Goal: Transaction & Acquisition: Book appointment/travel/reservation

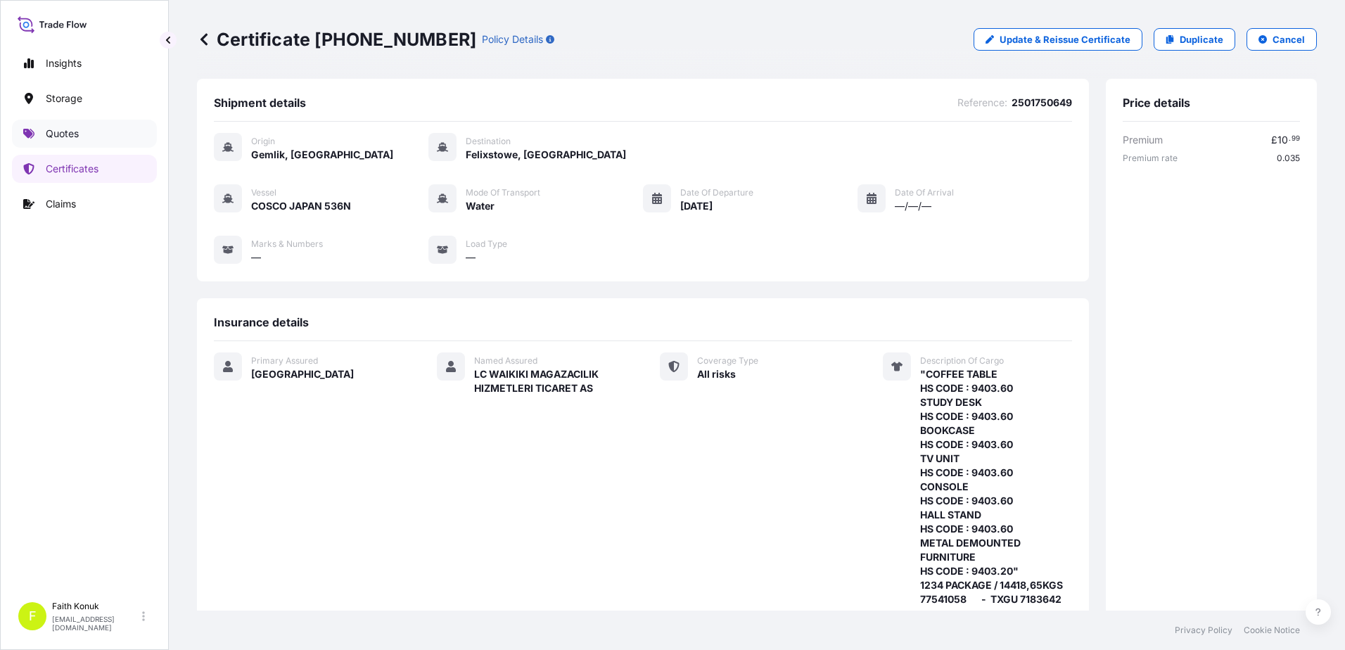
scroll to position [343, 0]
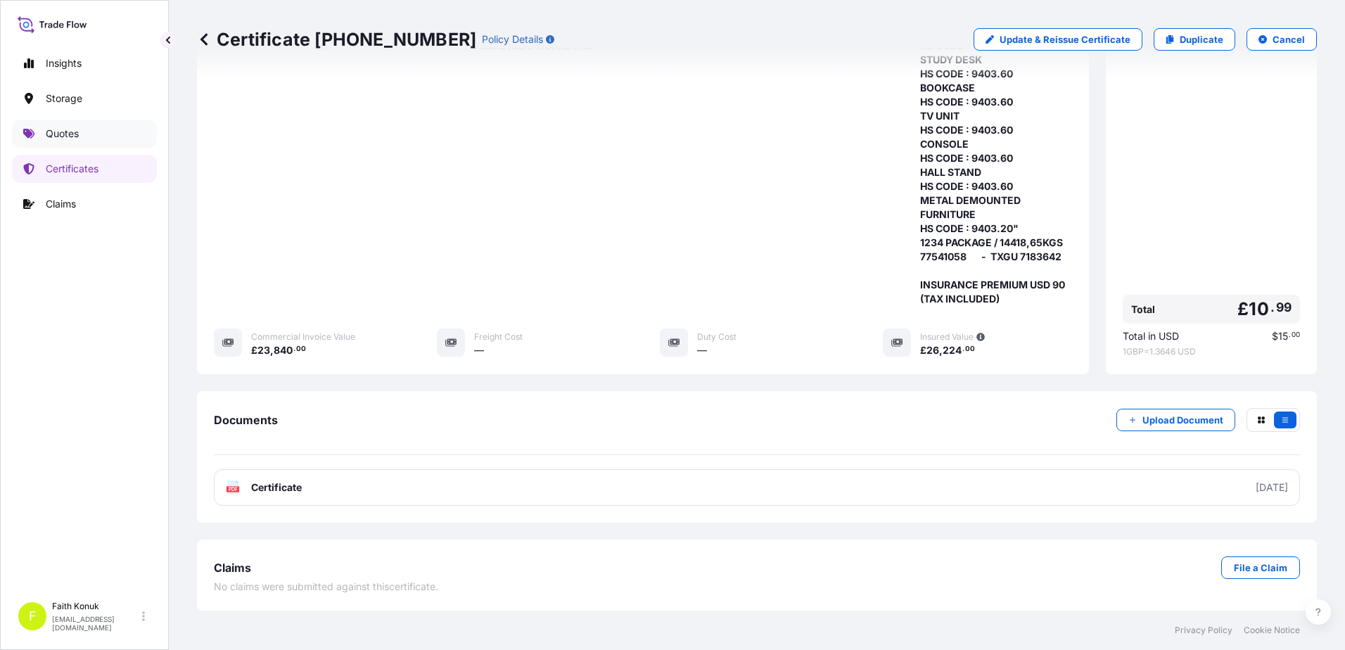
click at [87, 132] on link "Quotes" at bounding box center [84, 134] width 145 height 28
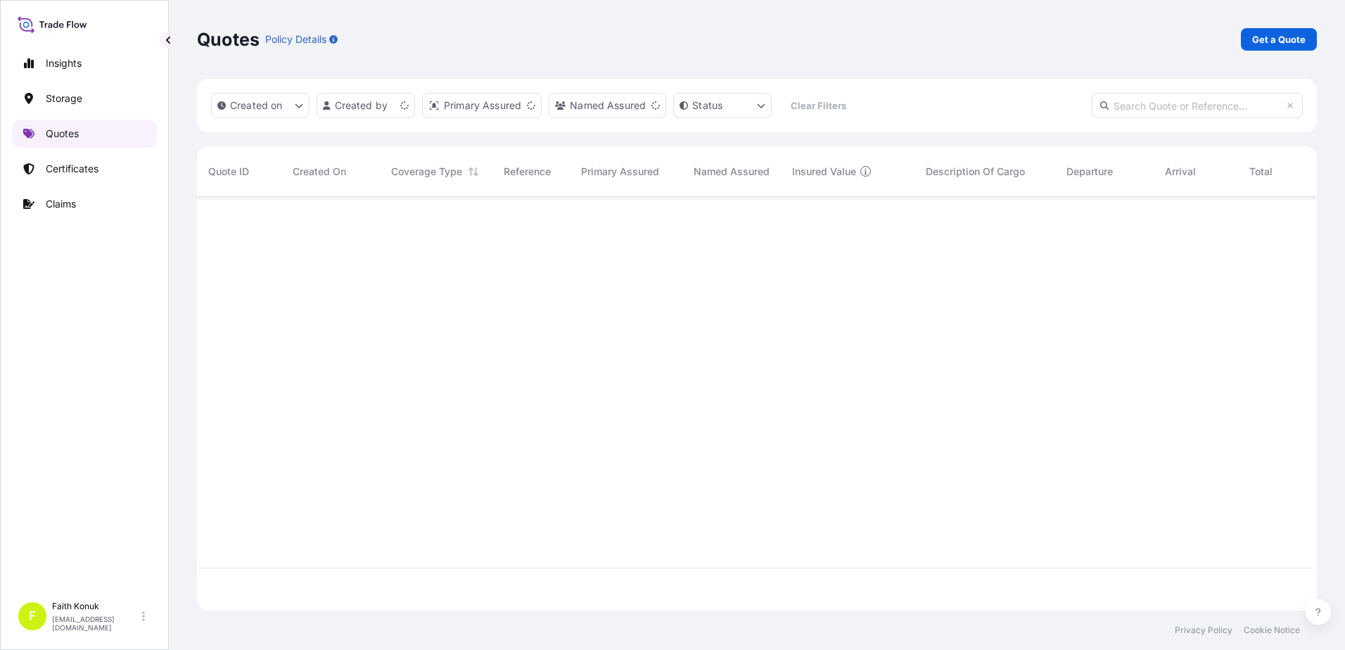
scroll to position [411, 1109]
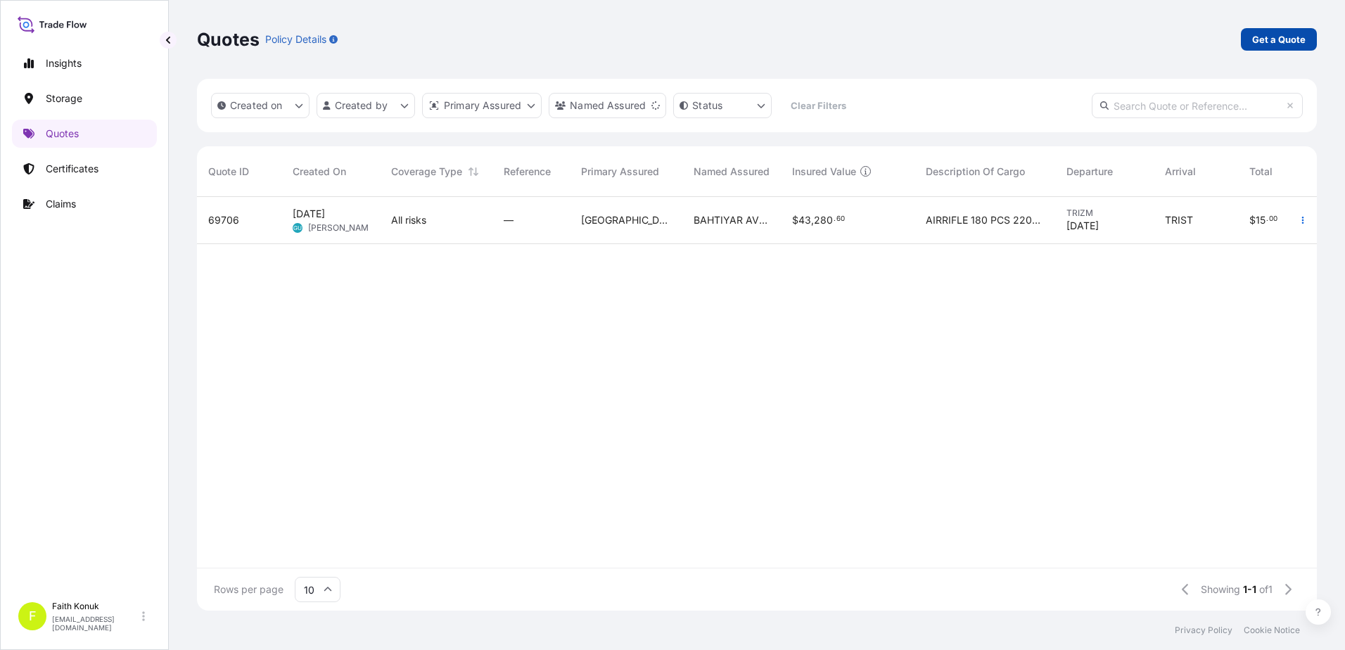
click at [1284, 38] on p "Get a Quote" at bounding box center [1278, 39] width 53 height 14
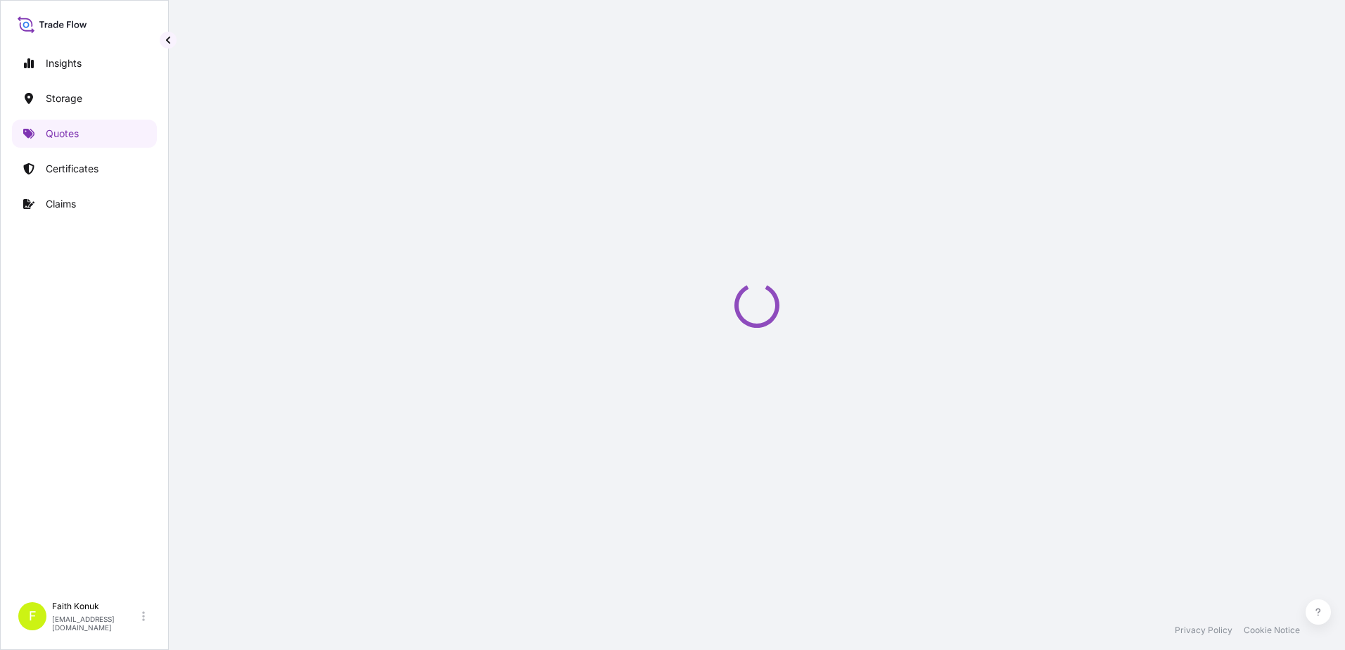
scroll to position [23, 0]
select select "Water"
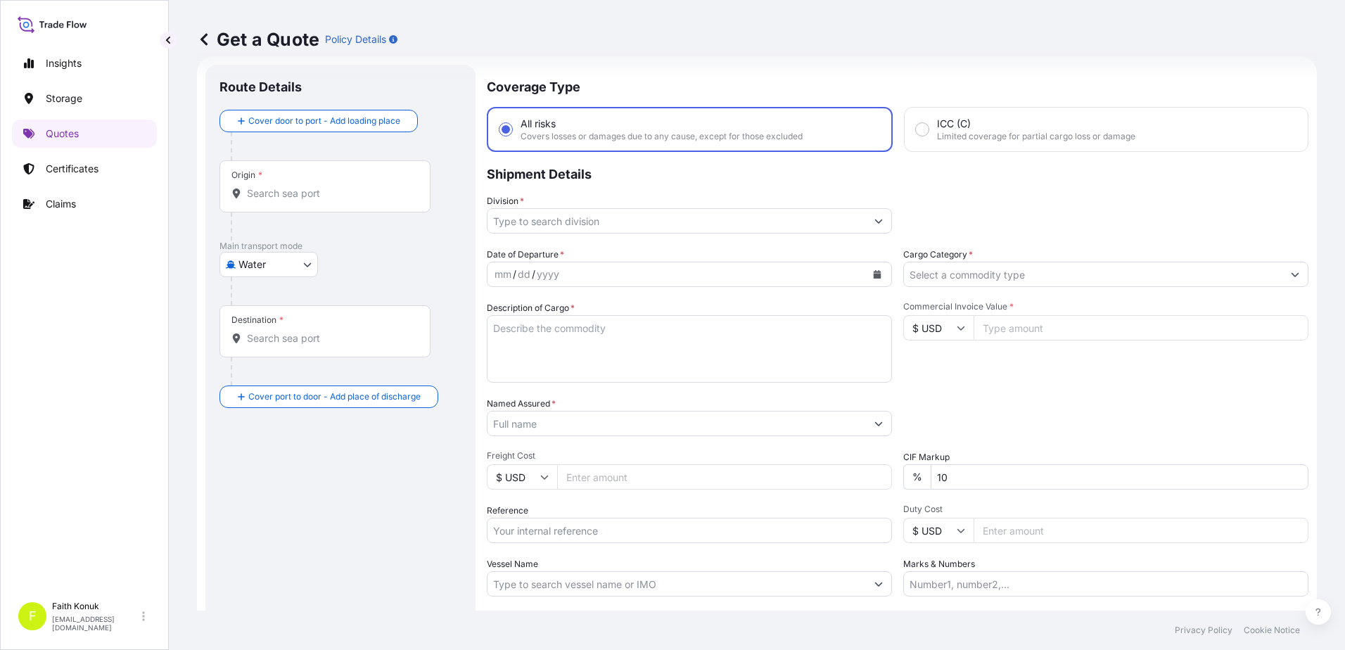
click at [304, 193] on input "Origin *" at bounding box center [330, 193] width 166 height 14
paste input "INDIA NHAVA SHEVA"
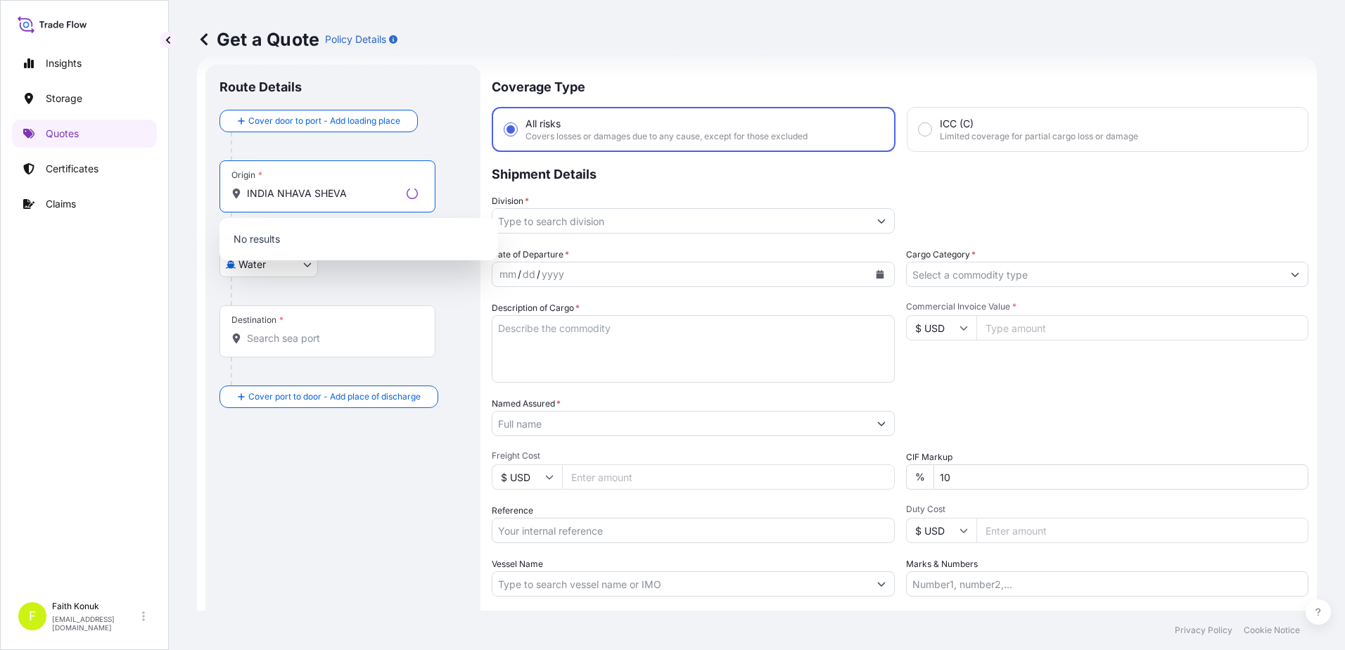
click at [276, 193] on input "INDIA NHAVA SHEVA" at bounding box center [324, 193] width 154 height 14
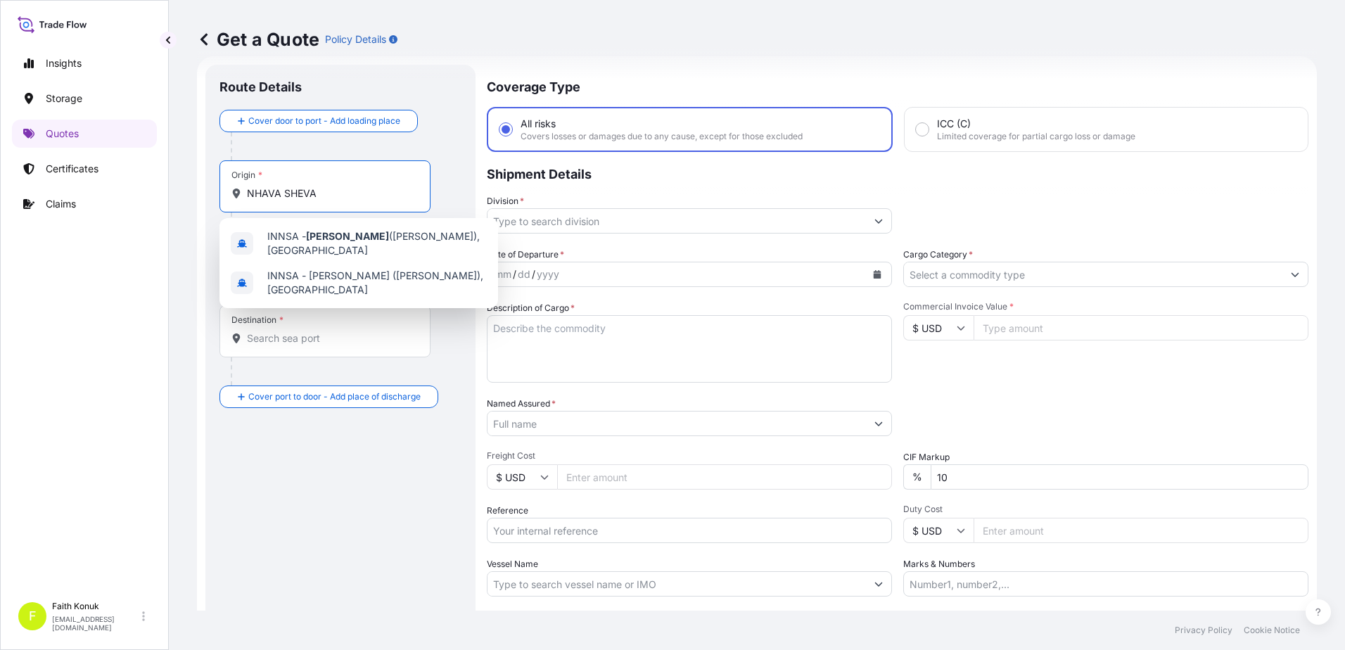
click at [341, 186] on div "Origin * NHAVA SHEVA" at bounding box center [324, 186] width 211 height 52
click at [341, 186] on input "NHAVA SHEVA" at bounding box center [330, 193] width 166 height 14
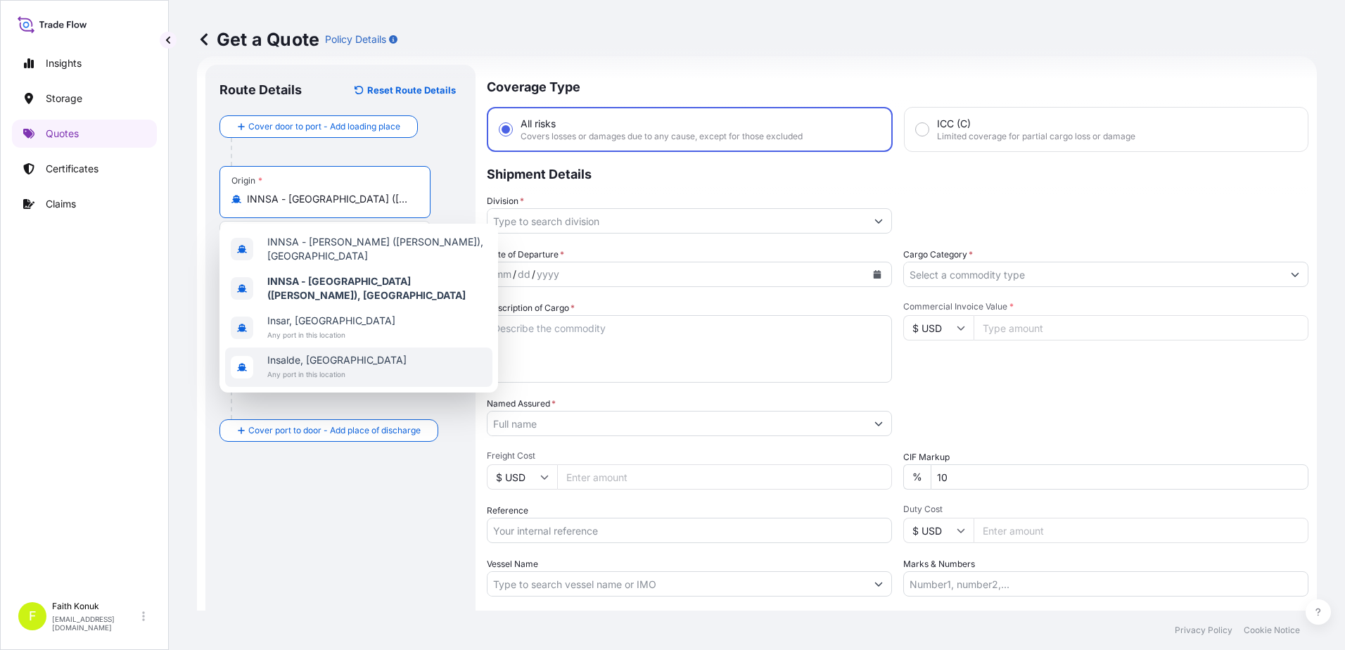
click at [291, 371] on span "Any port in this location" at bounding box center [336, 374] width 139 height 14
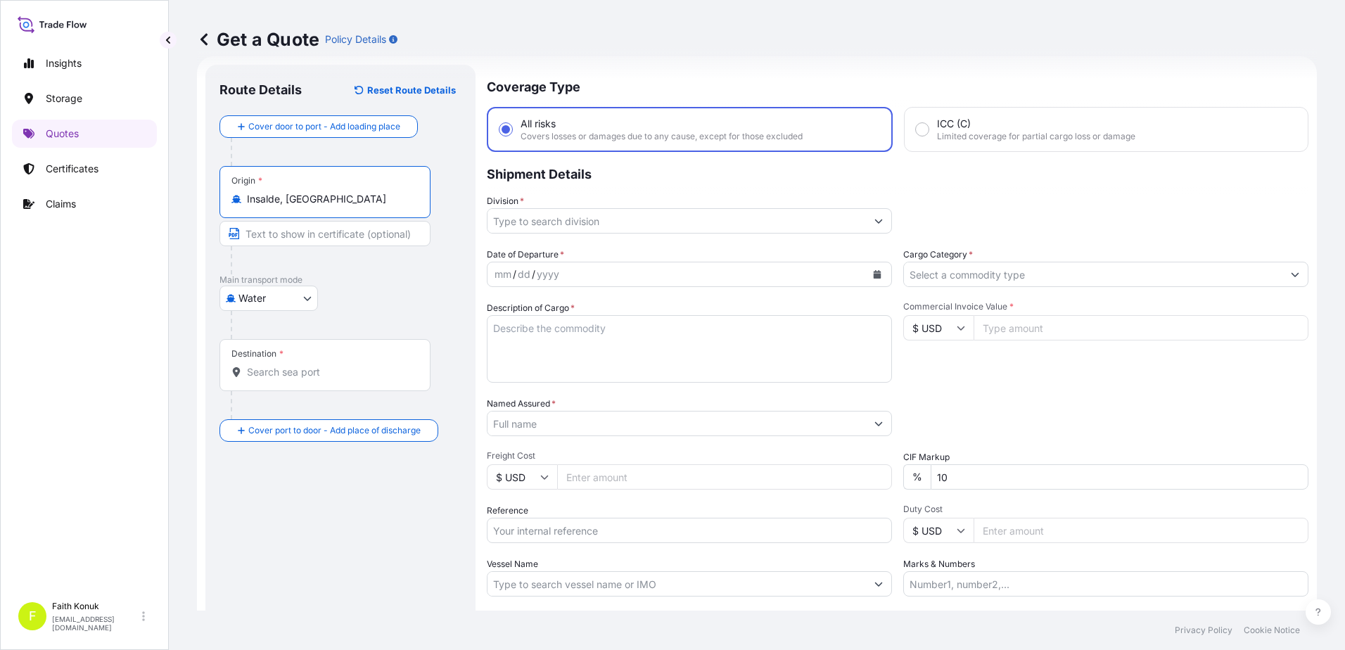
paste input "MERSİN"
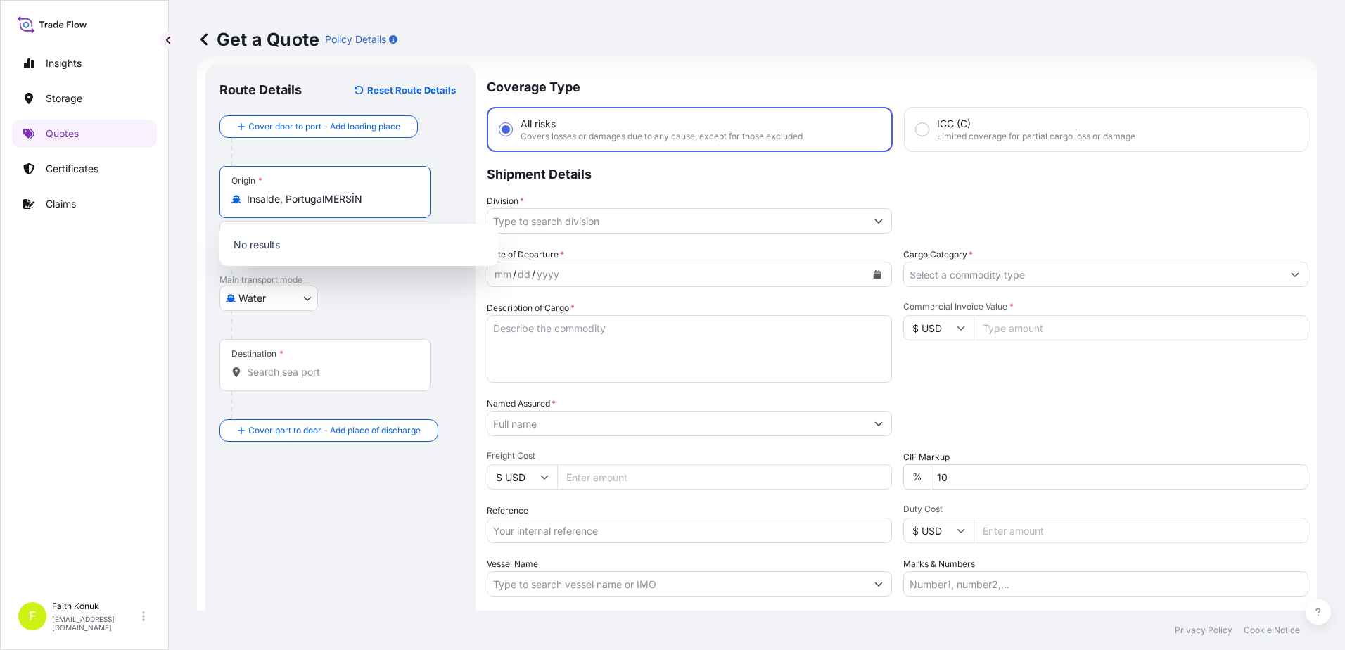
type input "Insalde, [GEOGRAPHIC_DATA]"
click at [281, 383] on div "Destination *" at bounding box center [324, 365] width 211 height 52
click at [281, 379] on input "Destination *" at bounding box center [330, 372] width 166 height 14
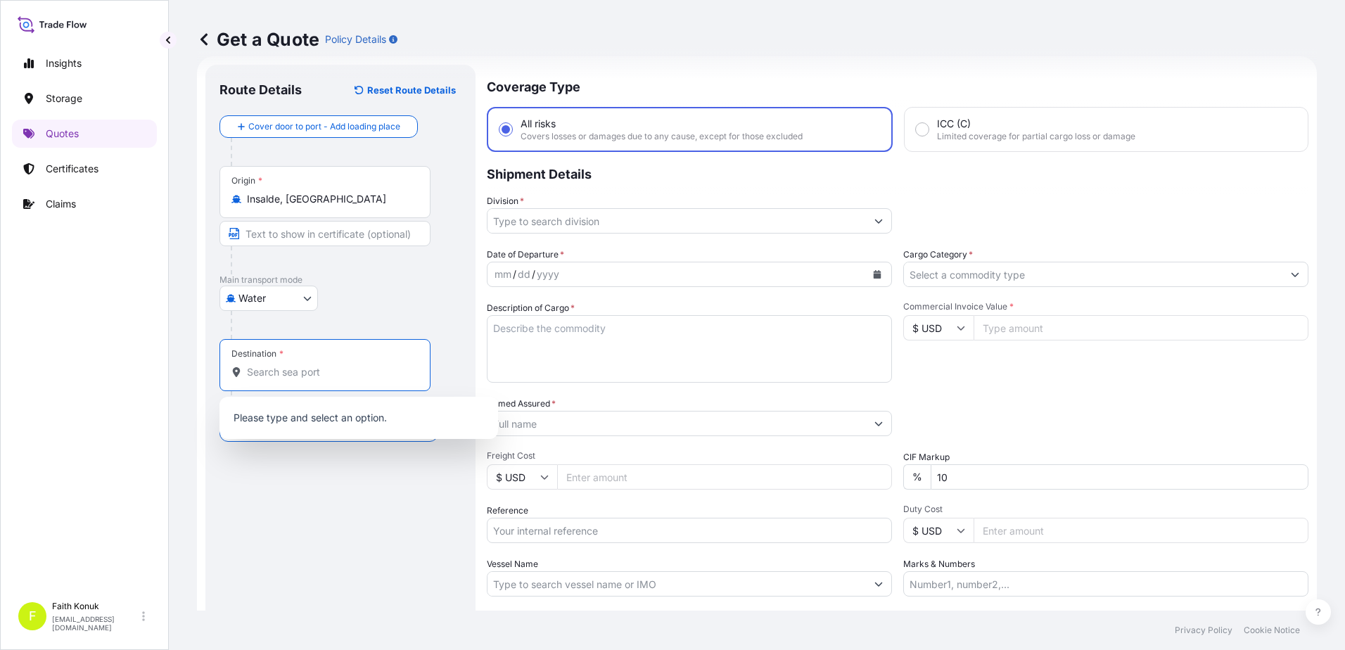
paste input "MERSİN"
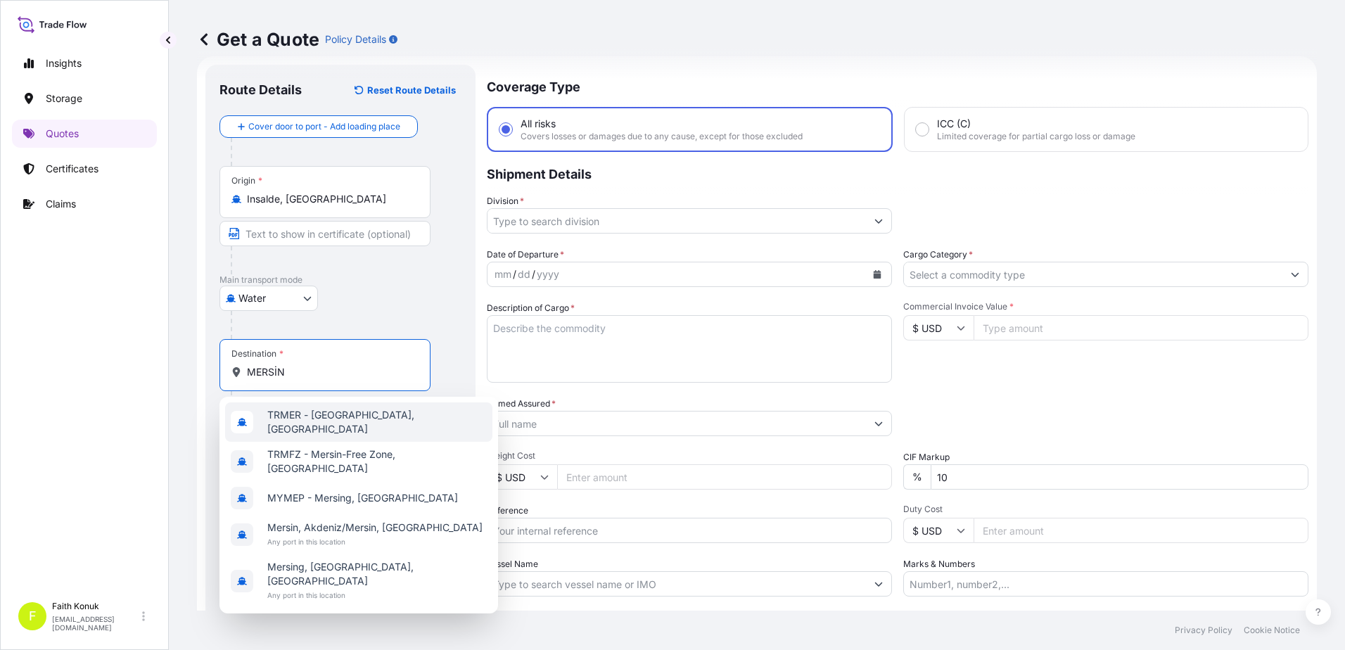
click at [319, 416] on span "TRMER - [GEOGRAPHIC_DATA], [GEOGRAPHIC_DATA]" at bounding box center [376, 422] width 219 height 28
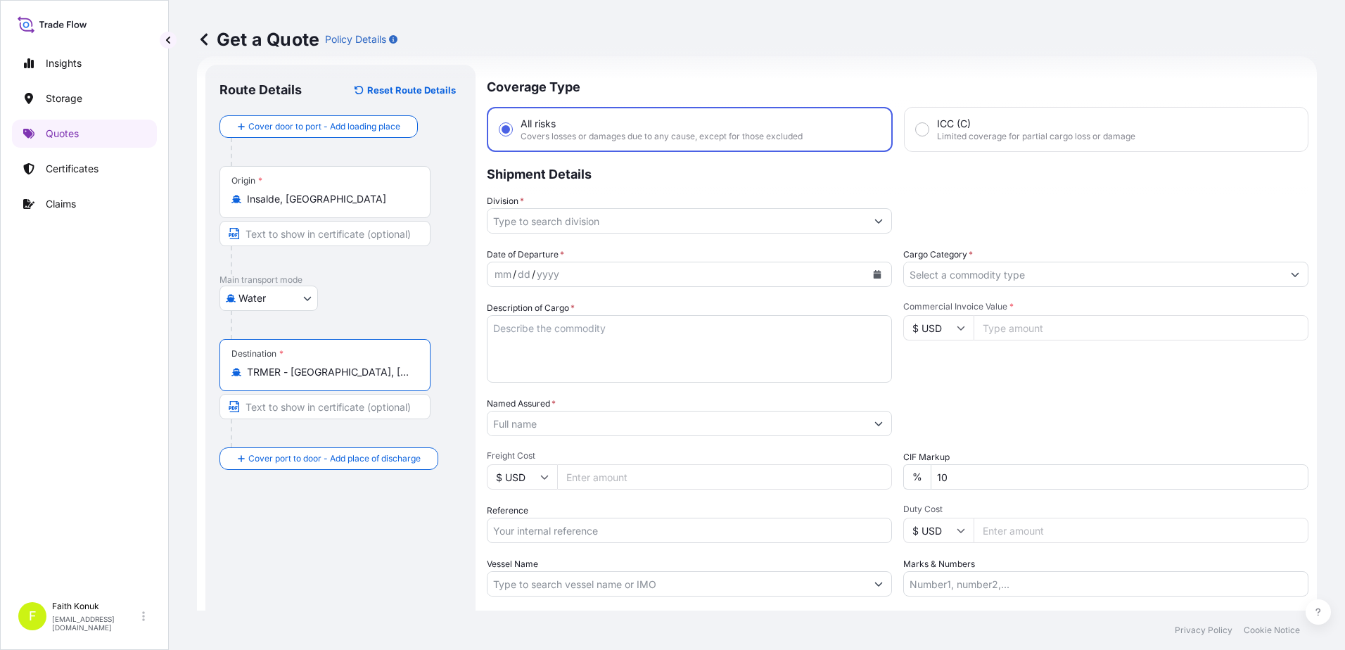
type input "TRMER - [GEOGRAPHIC_DATA], [GEOGRAPHIC_DATA]"
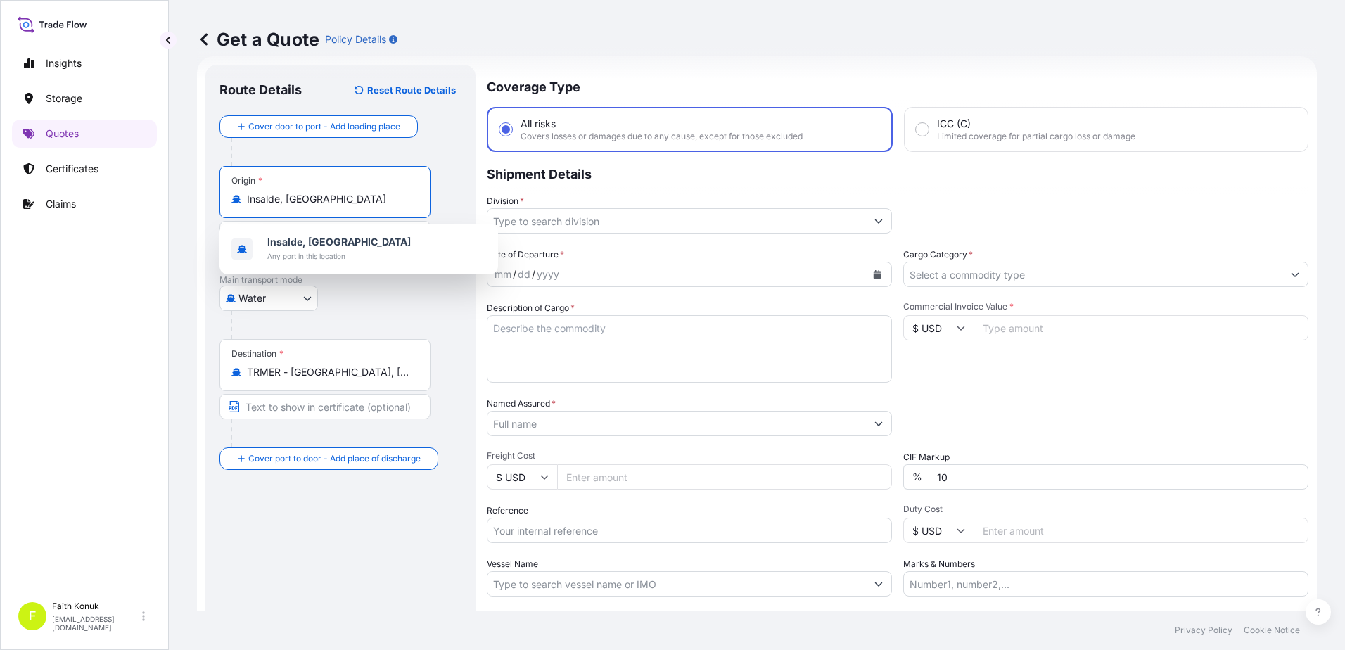
click at [337, 203] on input "Insalde, [GEOGRAPHIC_DATA]" at bounding box center [330, 199] width 166 height 14
drag, startPoint x: 357, startPoint y: 199, endPoint x: 148, endPoint y: 186, distance: 209.3
click at [146, 186] on div "Insights Storage Quotes Certificates Claims F Faith Konuk [EMAIL_ADDRESS][DOMAI…" at bounding box center [672, 325] width 1345 height 650
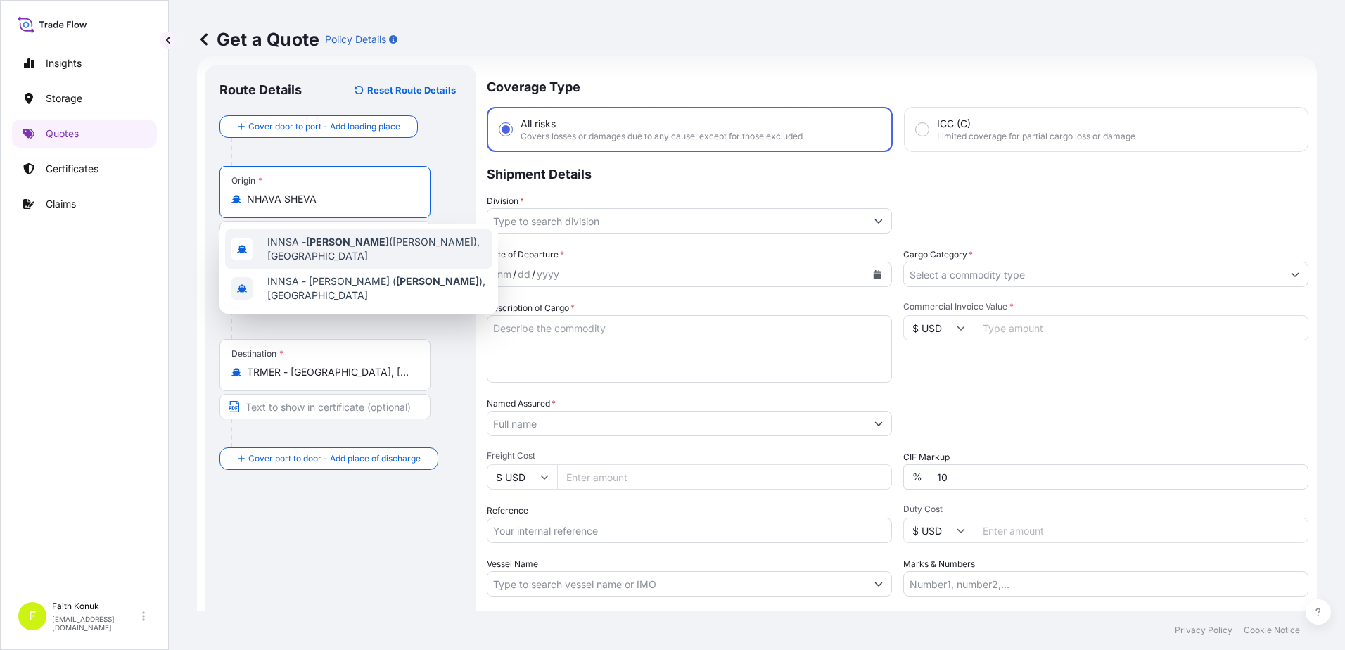
click at [372, 240] on span "INNSA - [GEOGRAPHIC_DATA] ([PERSON_NAME]), [GEOGRAPHIC_DATA]" at bounding box center [376, 249] width 219 height 28
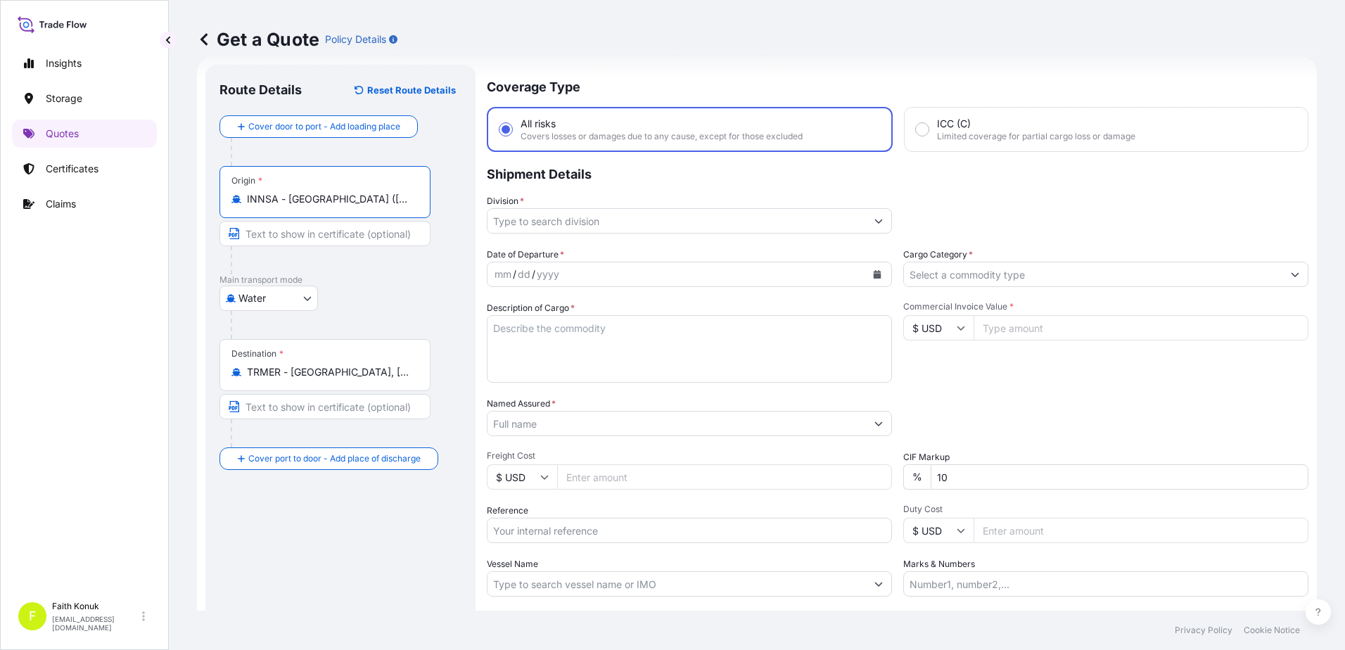
click at [350, 197] on input "INNSA - [GEOGRAPHIC_DATA] ([PERSON_NAME]), [GEOGRAPHIC_DATA]" at bounding box center [330, 199] width 166 height 14
drag, startPoint x: 264, startPoint y: 193, endPoint x: 618, endPoint y: 185, distance: 353.2
click at [616, 186] on form "Route Details Reset Route Details Cover door to port - Add loading place Place …" at bounding box center [757, 383] width 1120 height 654
type input "INNSA - [GEOGRAPHIC_DATA] ([PERSON_NAME]), [GEOGRAPHIC_DATA]"
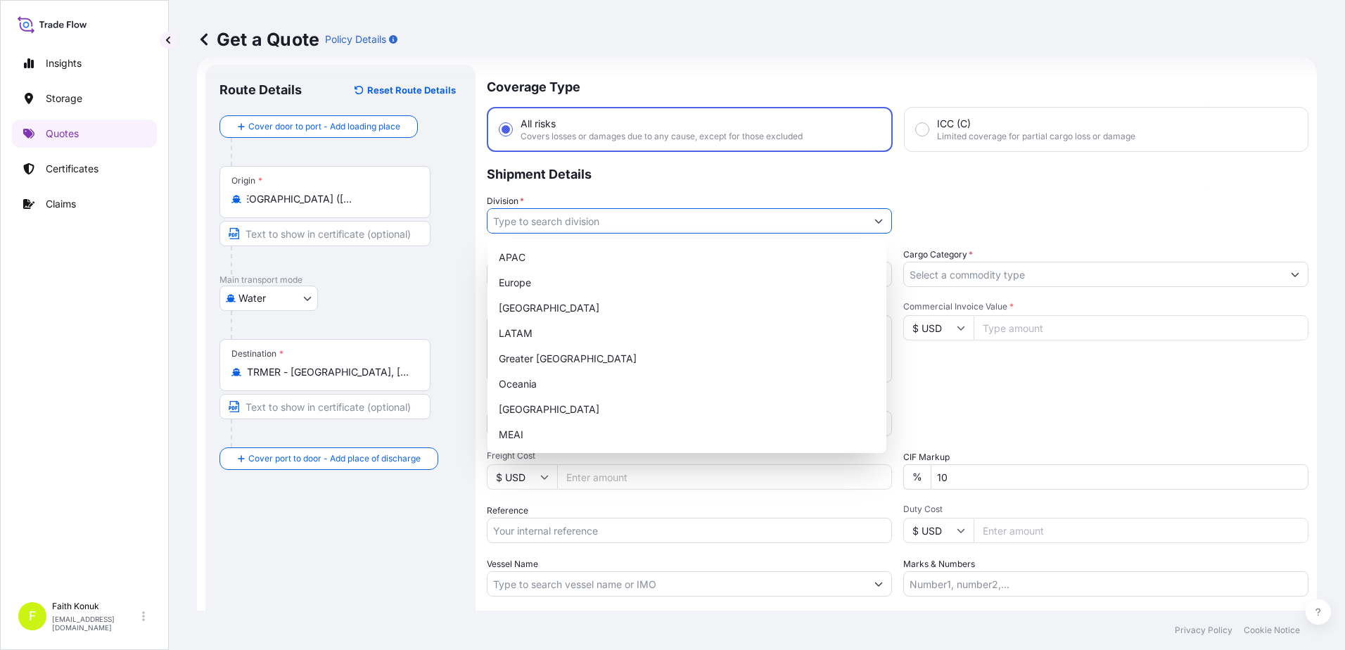
click at [589, 214] on input "Division *" at bounding box center [676, 220] width 378 height 25
click at [544, 409] on div "[GEOGRAPHIC_DATA]" at bounding box center [687, 409] width 388 height 25
type input "[GEOGRAPHIC_DATA]"
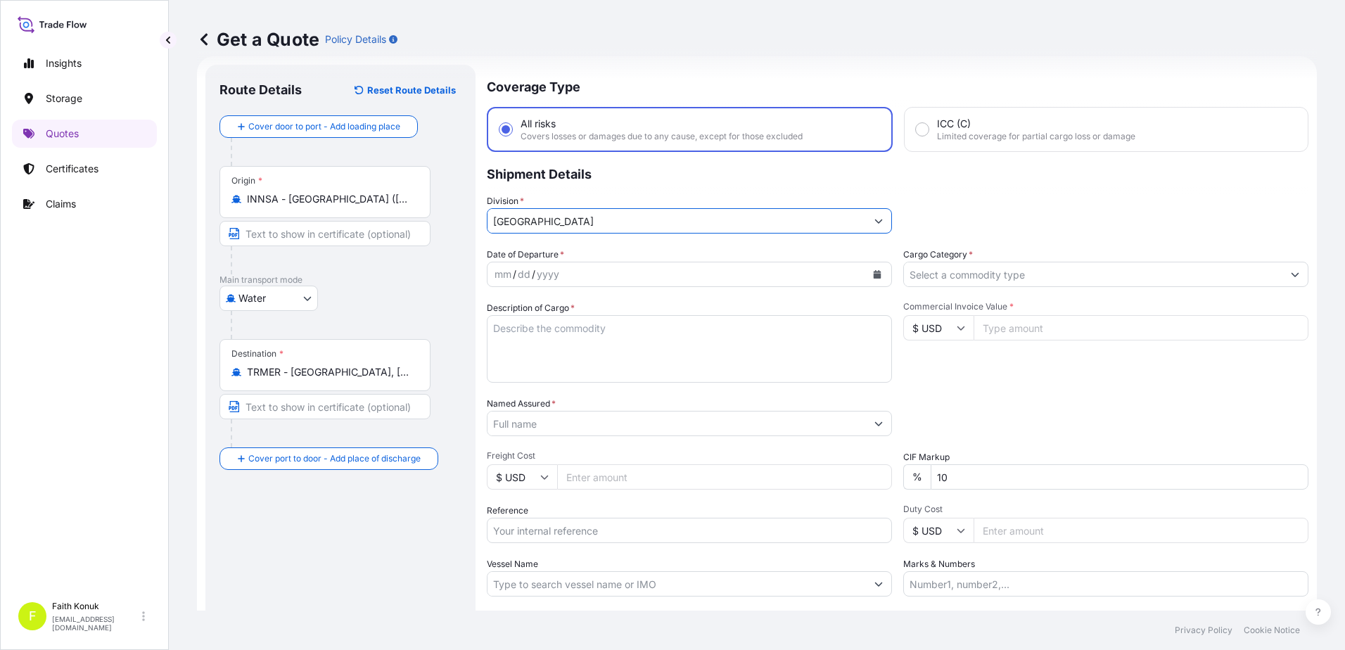
click at [594, 196] on div "Division * [GEOGRAPHIC_DATA]" at bounding box center [689, 213] width 405 height 39
click at [874, 273] on icon "Calendar" at bounding box center [877, 274] width 8 height 8
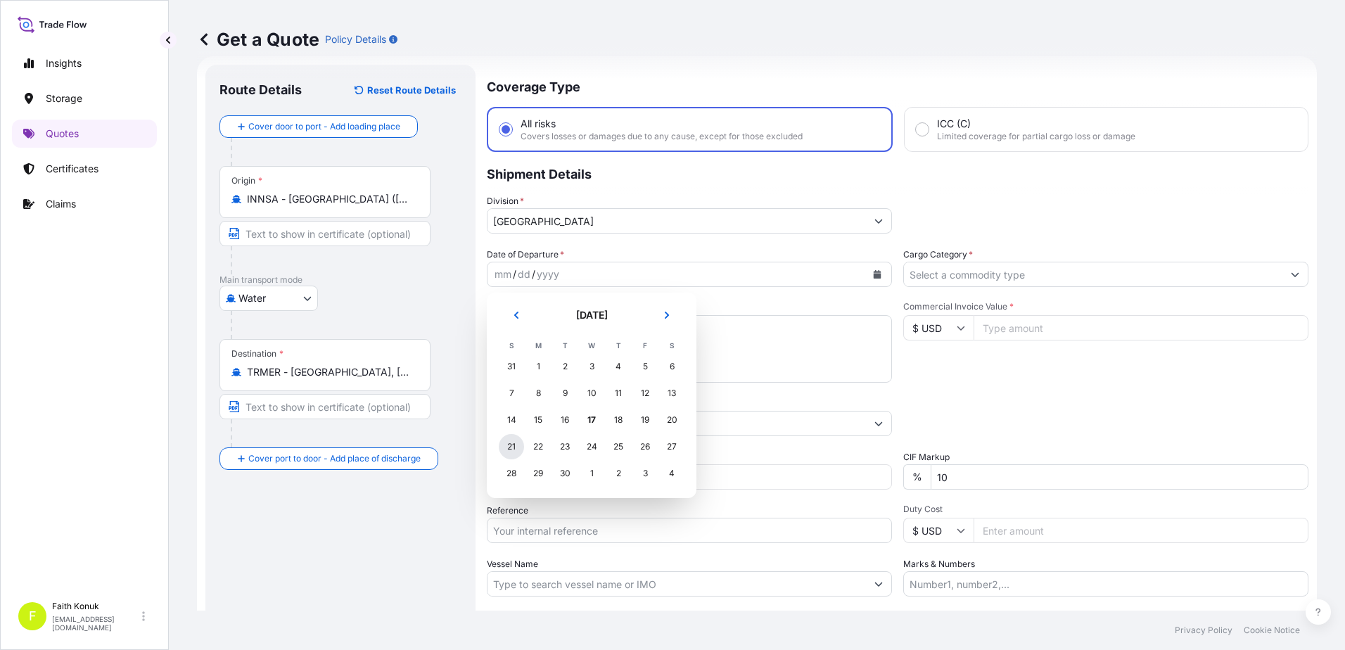
click at [511, 443] on div "21" at bounding box center [511, 446] width 25 height 25
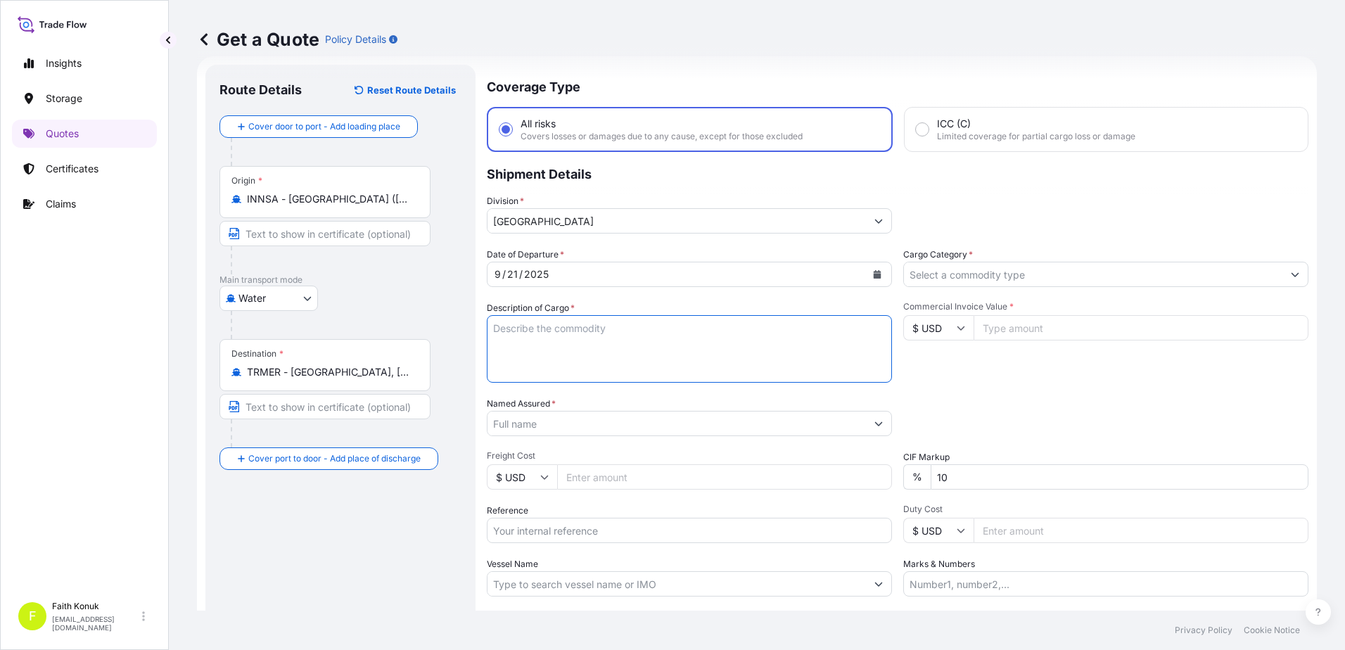
click at [541, 326] on textarea "Description of Cargo *" at bounding box center [689, 349] width 405 height 68
click at [563, 335] on textarea "Description of Cargo *" at bounding box center [689, 349] width 405 height 68
paste textarea "Genel Tekstil kimyasalı "Paletler standart 800 kg *5 palet =4.000 kg 1 palet iç…"
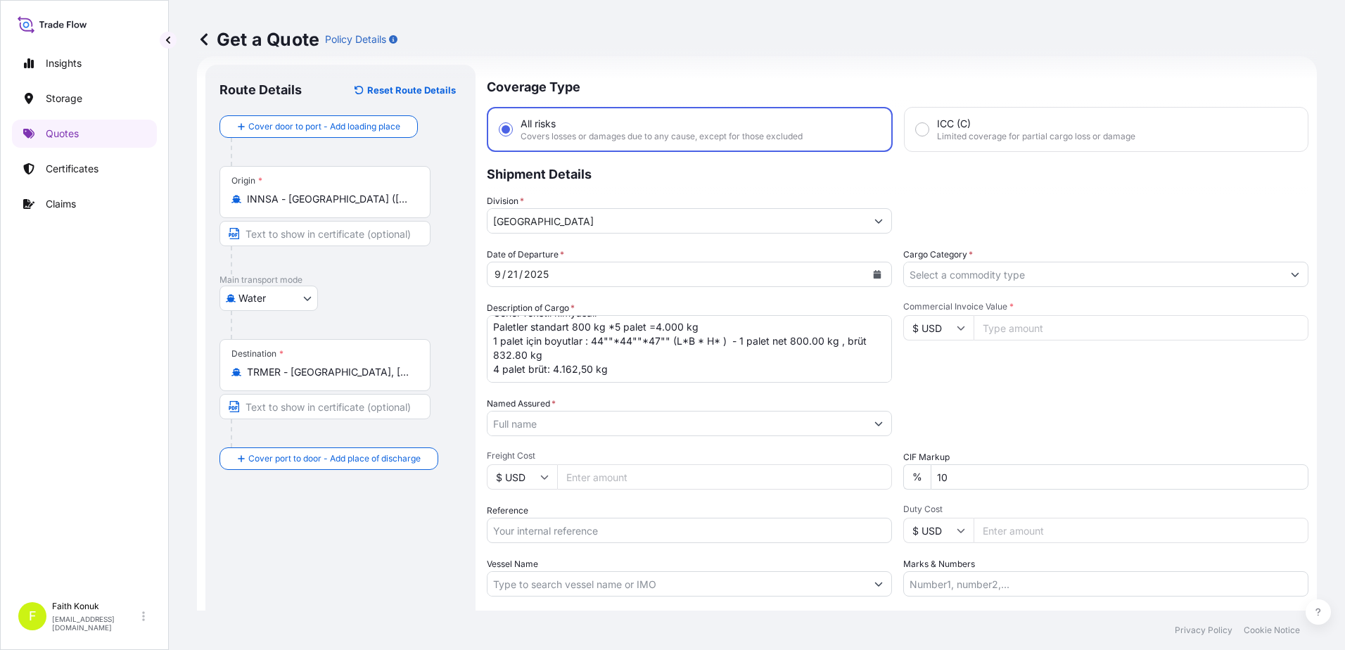
scroll to position [37, 0]
click at [642, 369] on textarea "Genel Tekstil kimyasalı Paletler standart 800 kg *5 palet =4.000 kg 1 palet içi…" at bounding box center [689, 349] width 405 height 68
click at [643, 357] on textarea "Genel Tekstil kimyasalı Paletler standart 800 kg *5 palet =4.000 kg 1 palet içi…" at bounding box center [689, 349] width 405 height 68
click at [620, 351] on textarea "Genel Tekstil kimyasalı Paletler standart 800 kg *5 palet =4.000 kg 1 palet içi…" at bounding box center [689, 349] width 405 height 68
paste textarea "BURIMP20250405"
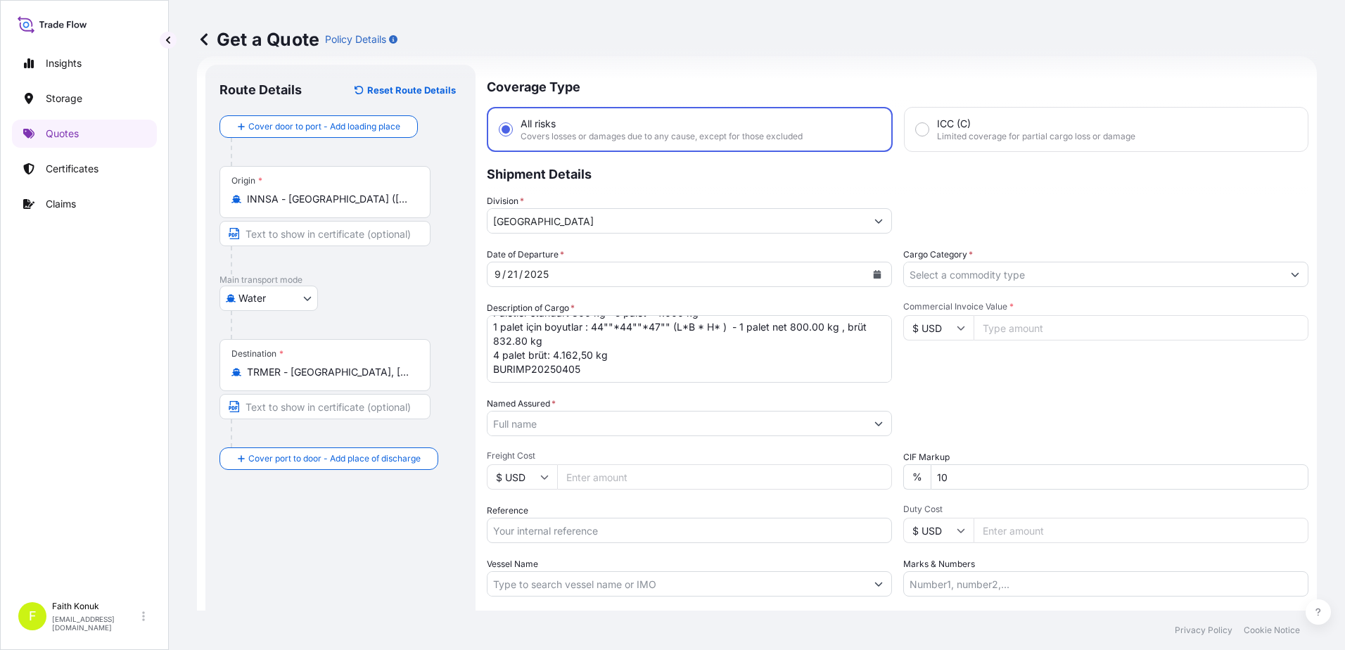
click at [606, 363] on textarea "Genel Tekstil kimyasalı Paletler standart 800 kg *5 palet =4.000 kg 1 palet içi…" at bounding box center [689, 349] width 405 height 68
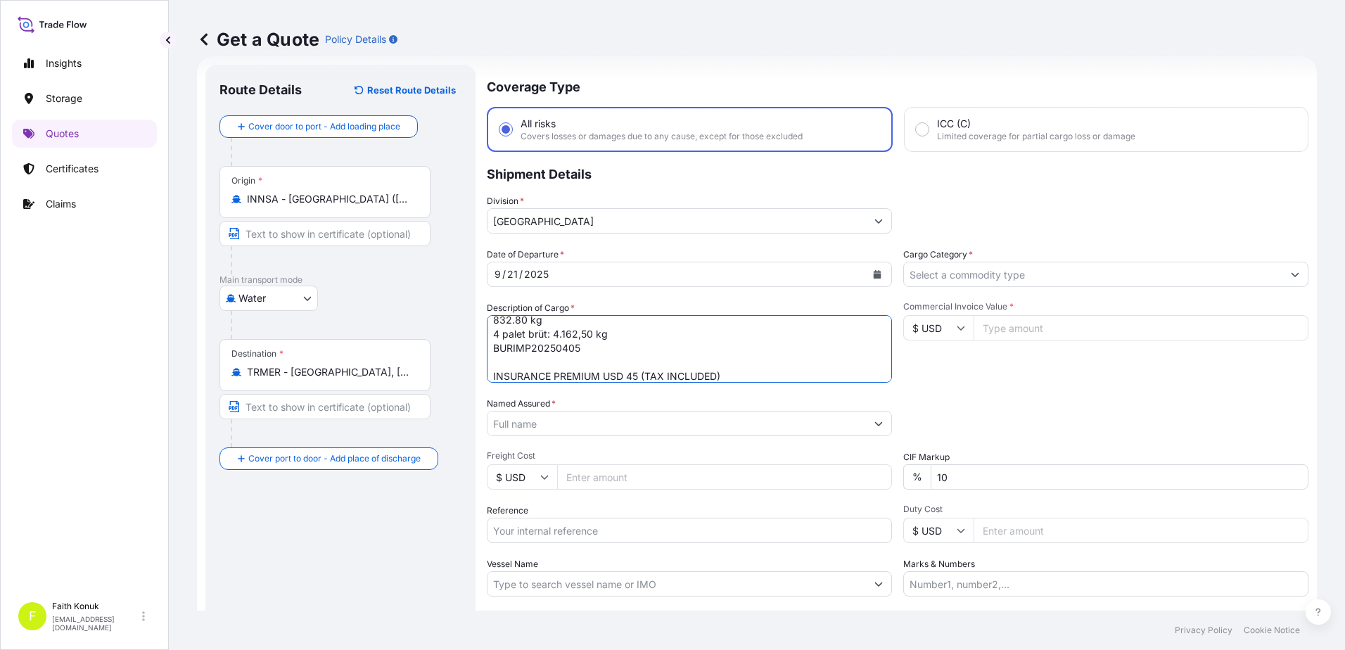
type textarea "Genel Tekstil kimyasalı Paletler standart 800 kg *5 palet =4.000 kg 1 palet içi…"
click at [573, 423] on input "Named Assured *" at bounding box center [676, 423] width 378 height 25
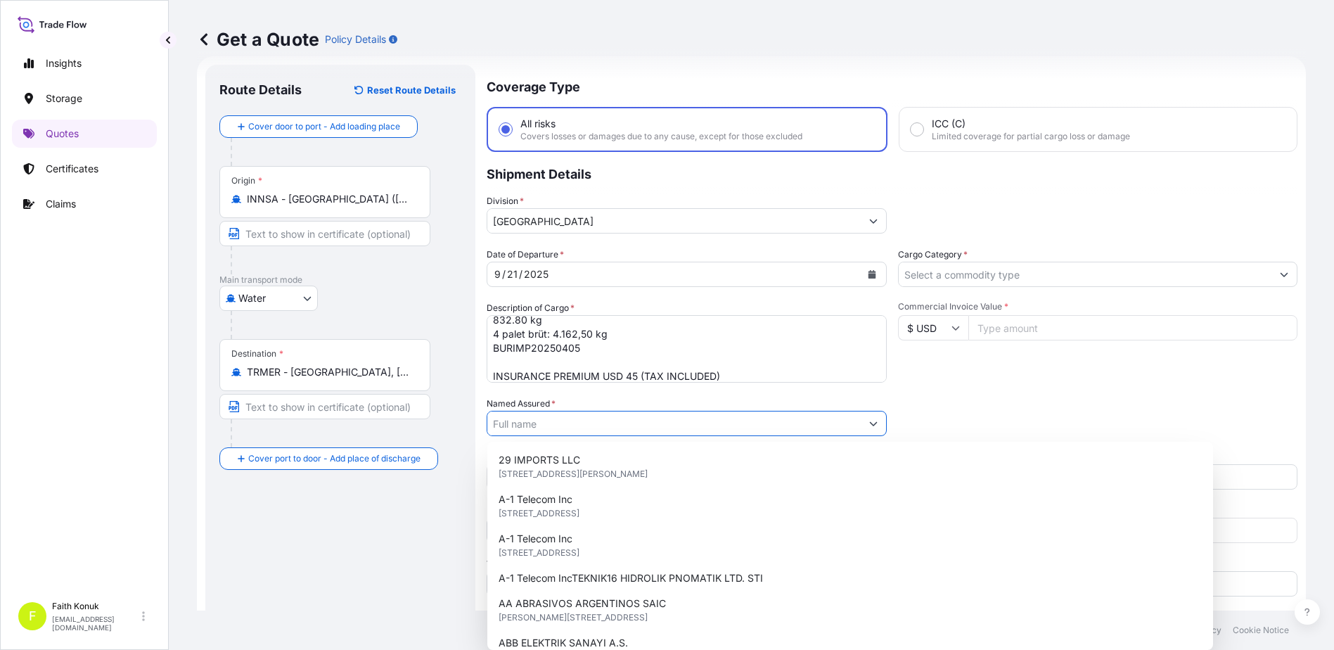
paste input "ACN KIMYA SAL MAD. INS. OTO.TEKS.KONF.SAN. VE TIC. A.S."
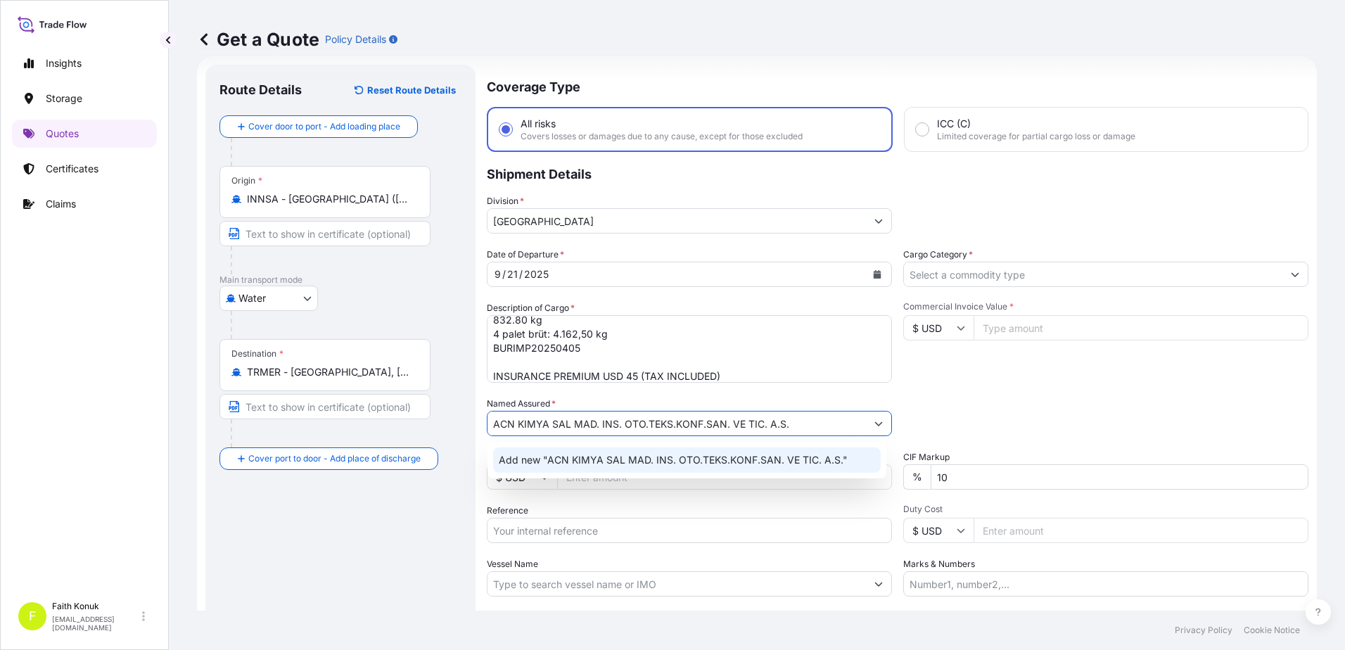
click at [606, 457] on span "Add new "ACN KIMYA SAL MAD. INS. OTO.TEKS.KONF.SAN. VE TIC. A.S."" at bounding box center [673, 460] width 349 height 14
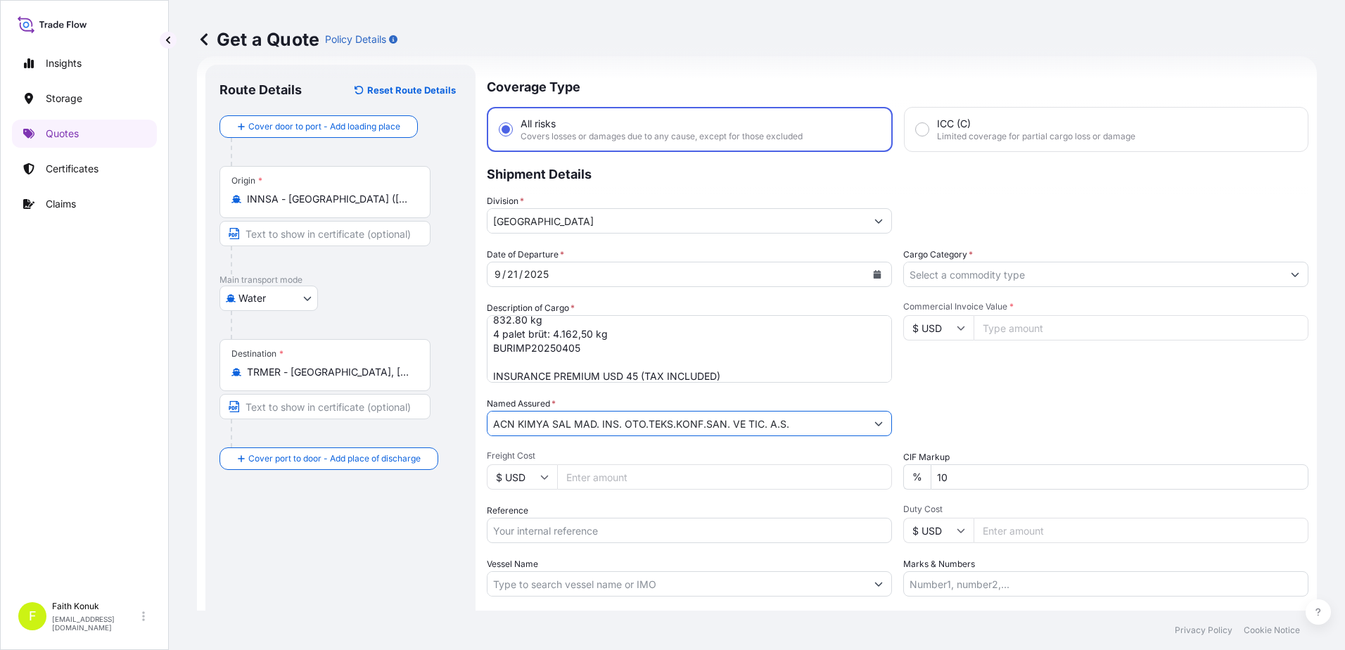
type input "ACN KIMYA SAL MAD. INS. OTO.TEKS.KONF.SAN. VE TIC. A.S."
click at [613, 396] on div "Date of Departure * [DATE] Cargo Category * Description of Cargo * Genel Teksti…" at bounding box center [898, 422] width 822 height 349
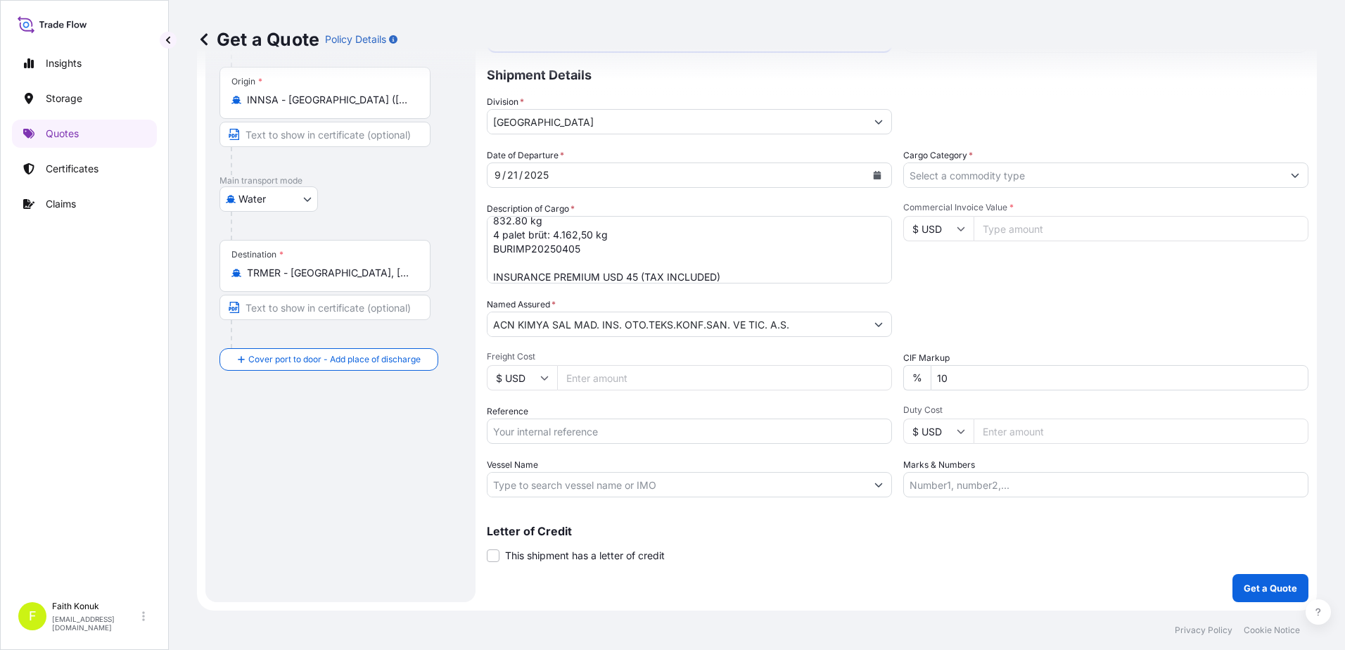
click at [550, 427] on input "Reference" at bounding box center [689, 431] width 405 height 25
click at [524, 483] on input "Vessel Name" at bounding box center [676, 484] width 378 height 25
click at [504, 490] on input "Vessel Name" at bounding box center [676, 484] width 378 height 25
paste input "HAIAN ZETA -25028W"
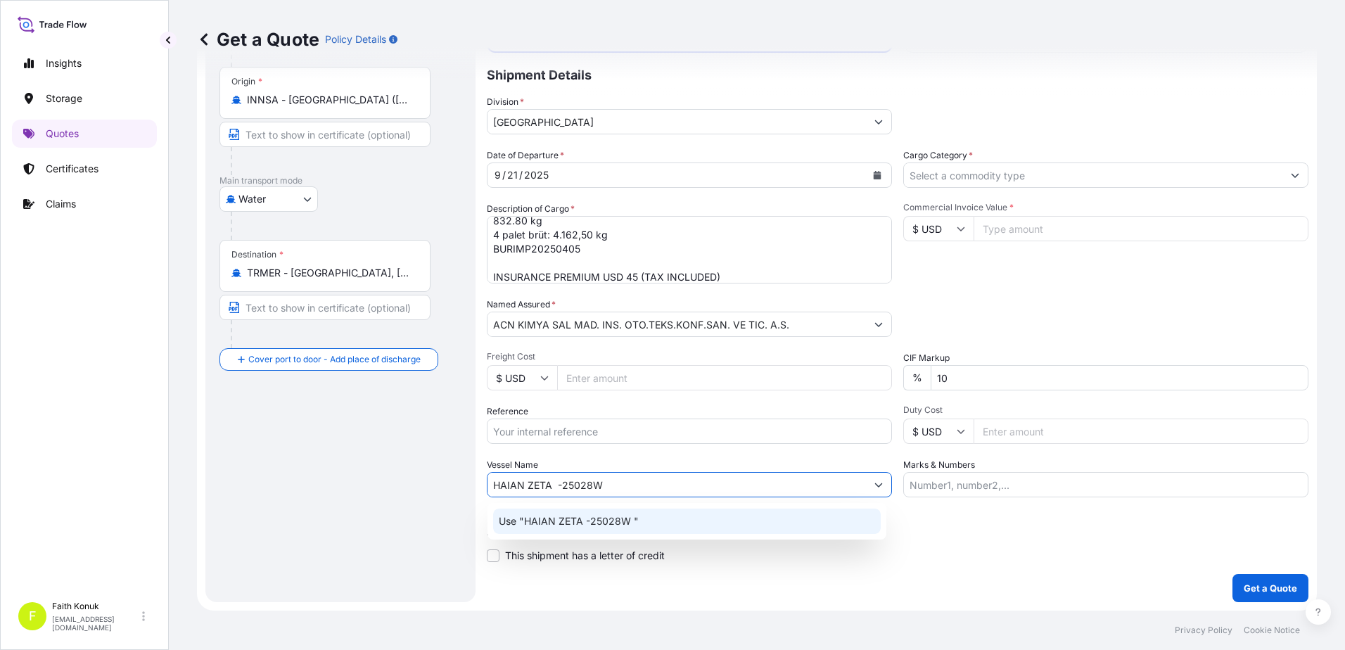
click at [684, 459] on div "Vessel Name [PERSON_NAME] -25028W" at bounding box center [689, 477] width 405 height 39
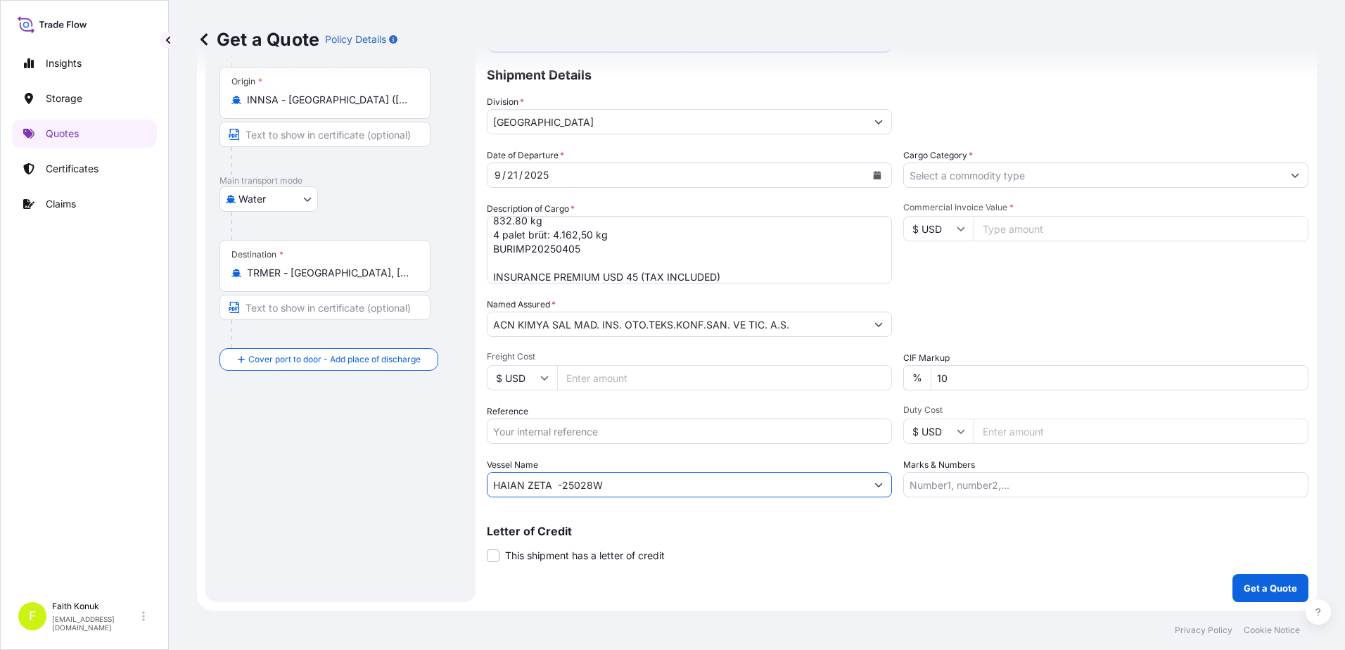
click at [559, 485] on input "HAIAN ZETA -25028W" at bounding box center [676, 484] width 378 height 25
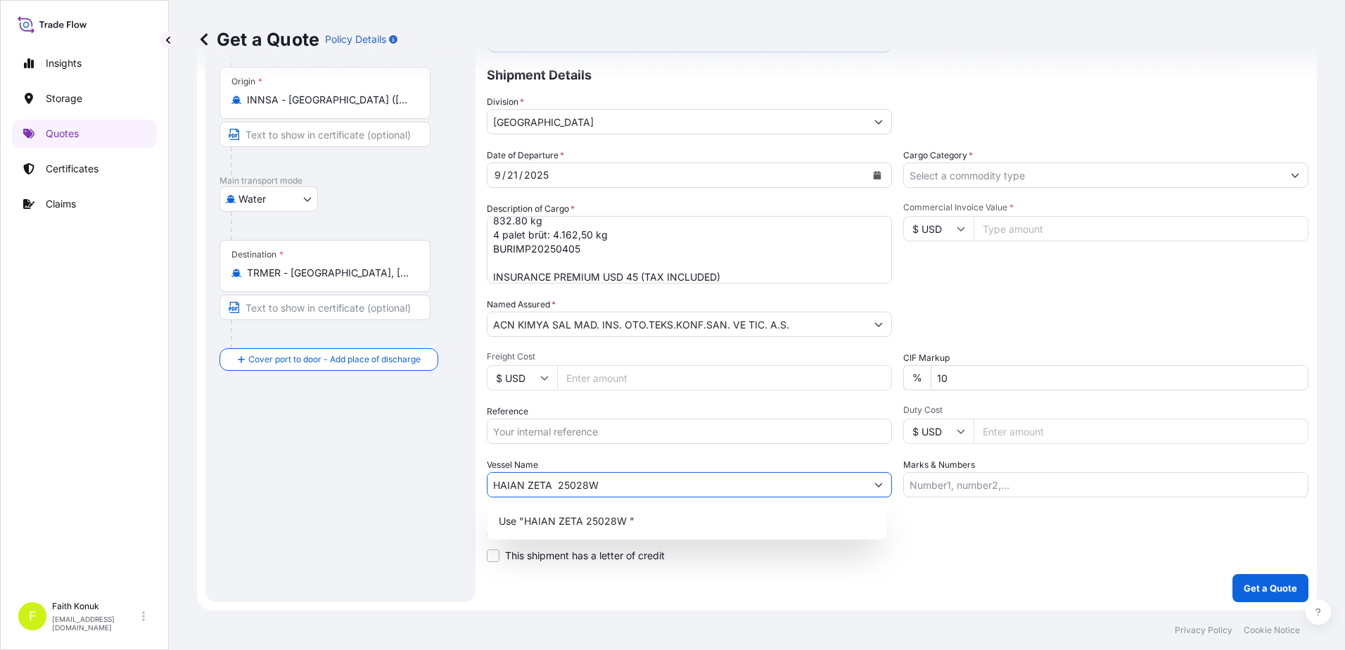
type input "HAIAN ZETA 25028W"
click at [777, 456] on div "Date of Departure * [DATE] Cargo Category * Description of Cargo * Genel Teksti…" at bounding box center [898, 322] width 822 height 349
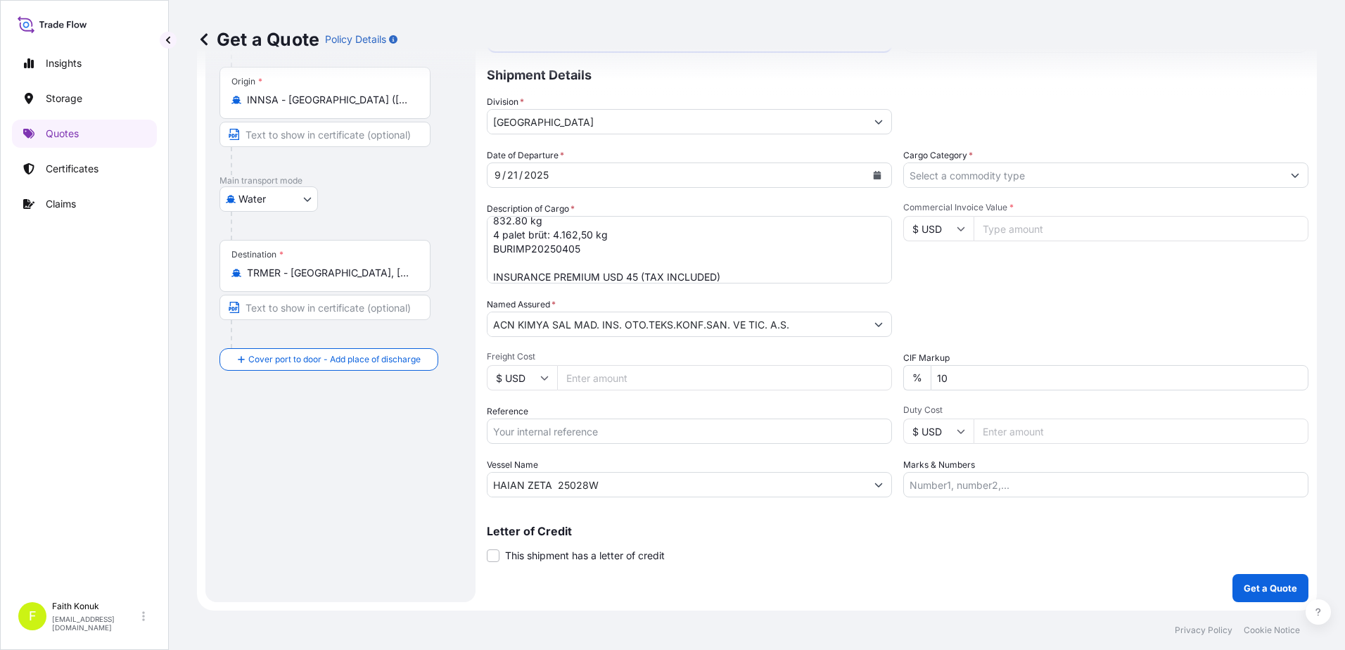
click at [936, 173] on input "Cargo Category *" at bounding box center [1093, 174] width 378 height 25
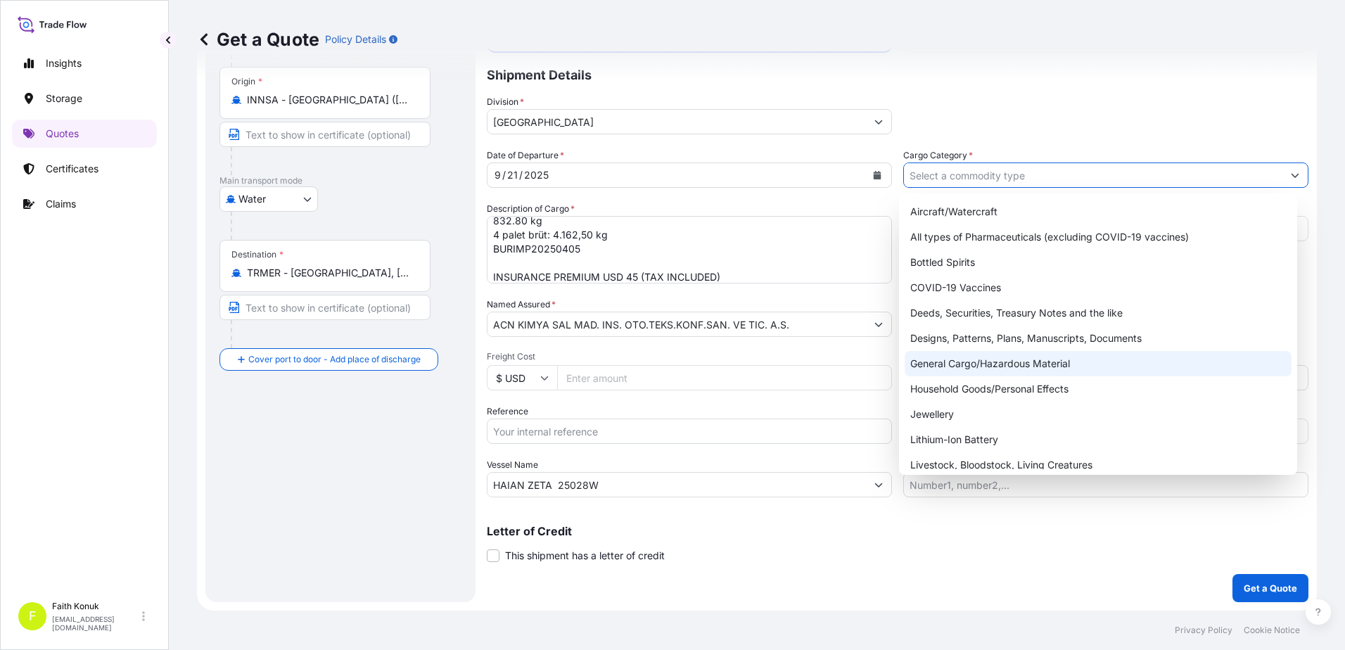
click at [955, 359] on div "General Cargo/Hazardous Material" at bounding box center [1099, 363] width 388 height 25
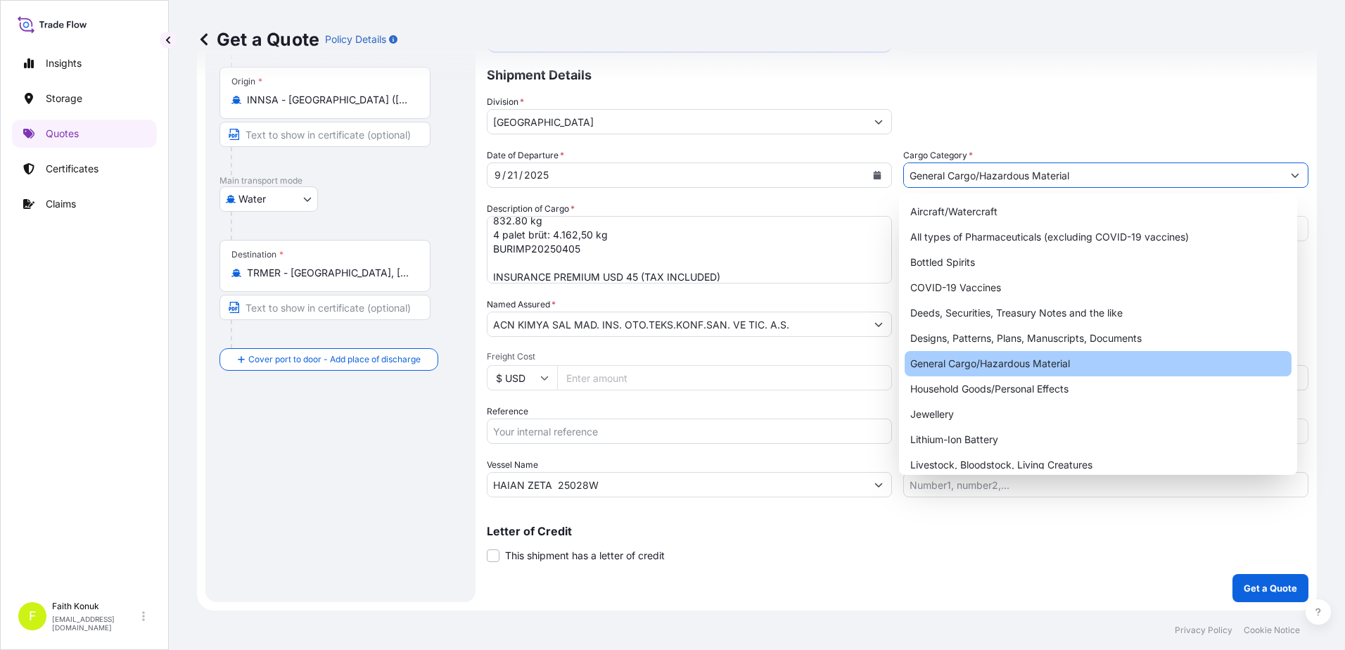
type input "General Cargo/Hazardous Material"
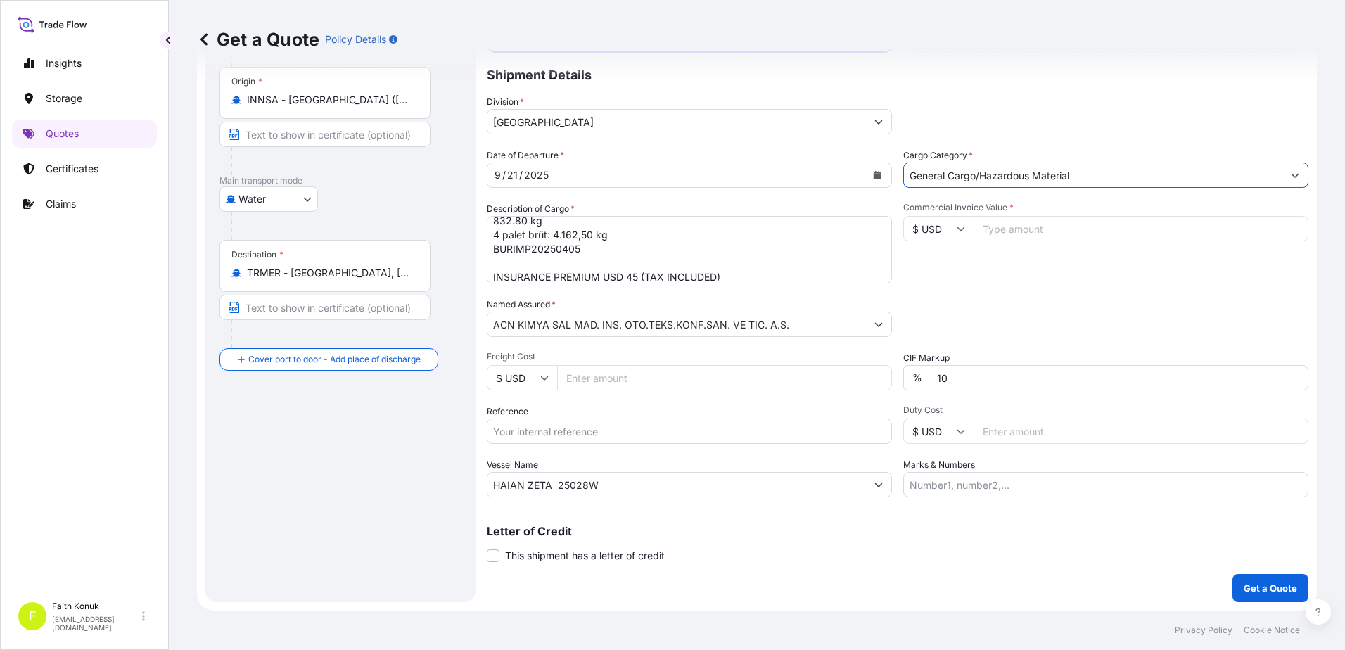
click at [977, 273] on div "Commercial Invoice Value * $ USD" at bounding box center [1105, 243] width 405 height 82
click at [1009, 231] on input "Commercial Invoice Value *" at bounding box center [1141, 228] width 335 height 25
type input "10400"
drag, startPoint x: 937, startPoint y: 378, endPoint x: 886, endPoint y: 376, distance: 51.4
click at [886, 376] on div "Date of Departure * [DATE] Cargo Category * General Cargo/Hazardous Material De…" at bounding box center [898, 322] width 822 height 349
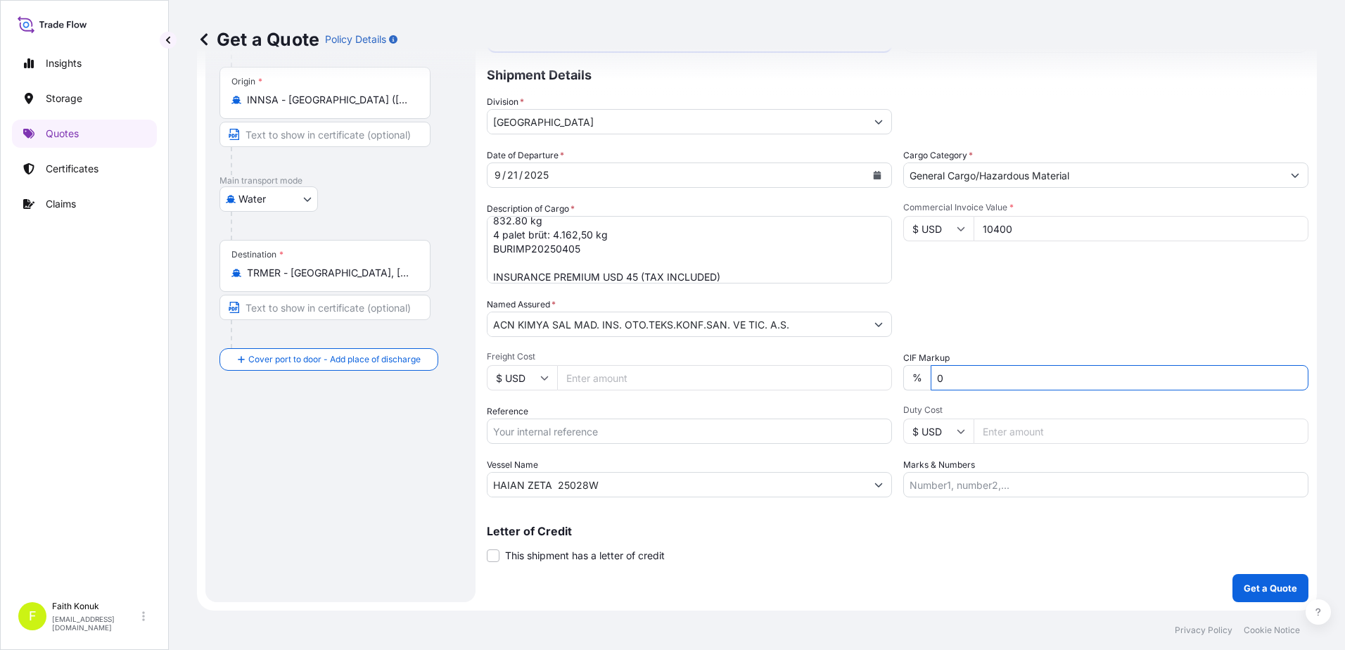
type input "0"
click at [976, 313] on div "Packing Category Type to search a container mode Please select a primary mode o…" at bounding box center [1105, 317] width 405 height 39
click at [1254, 587] on p "Get a Quote" at bounding box center [1270, 588] width 53 height 14
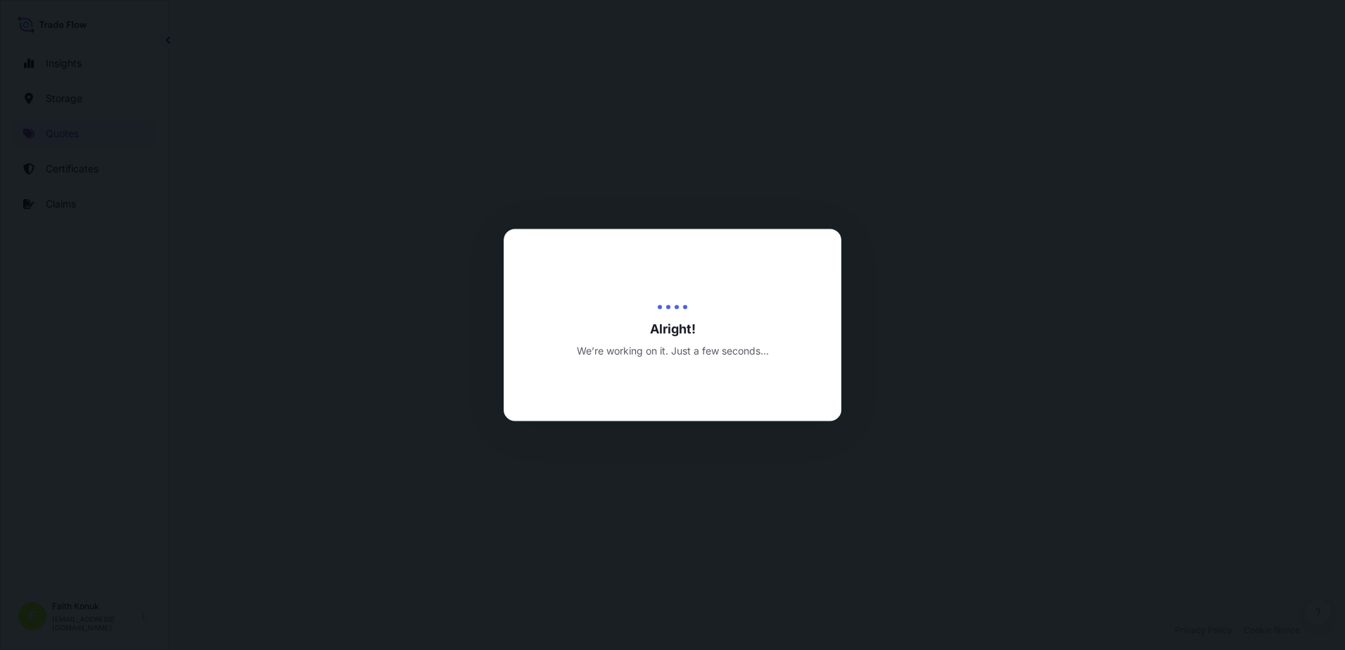
select select "Water"
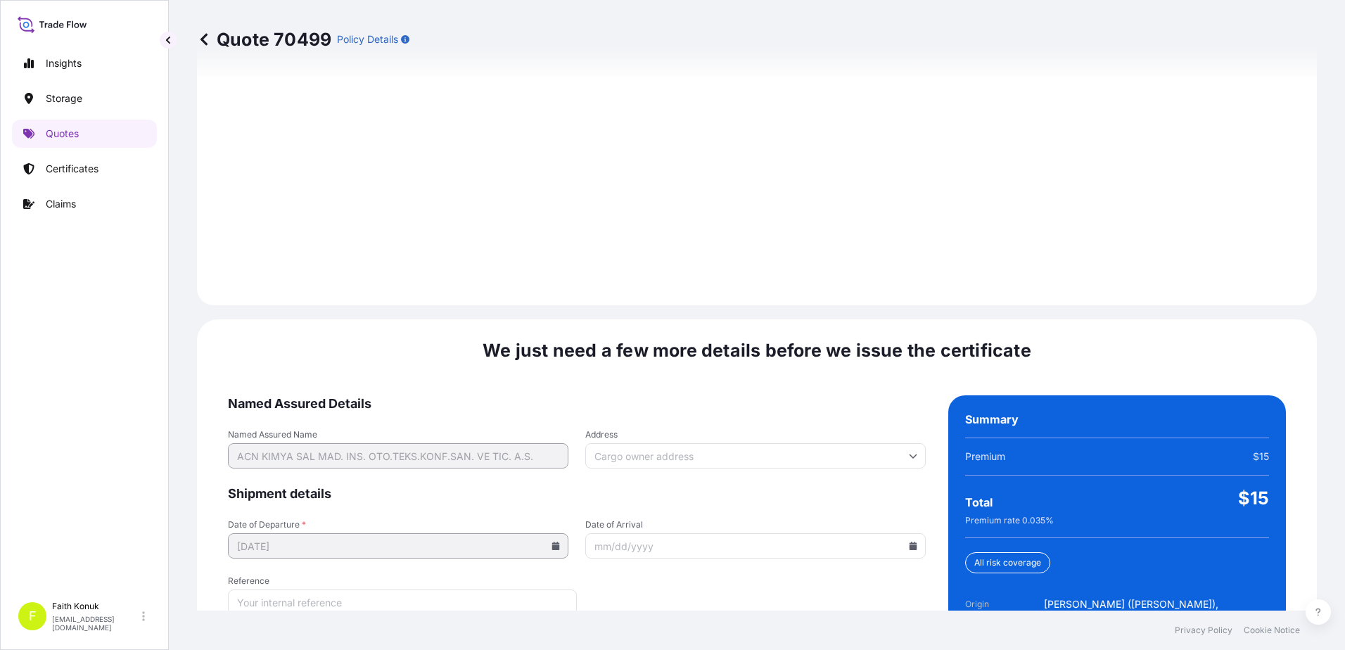
scroll to position [2002, 0]
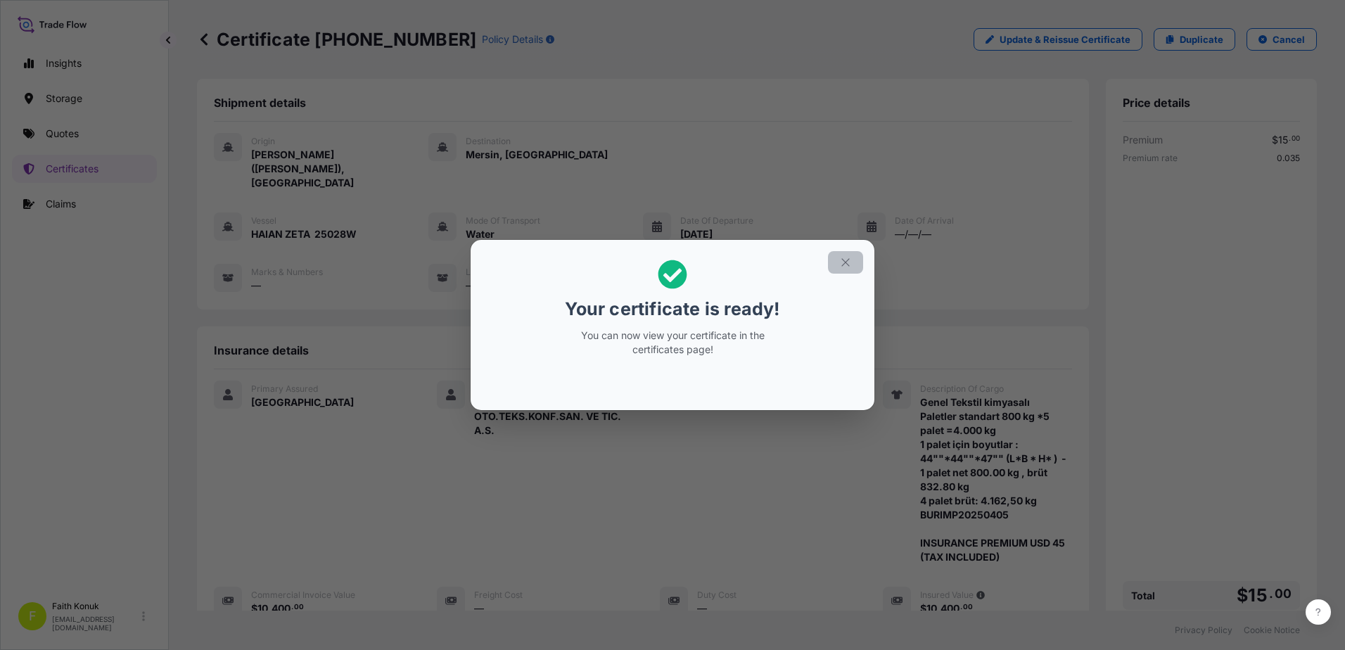
click at [848, 261] on icon "button" at bounding box center [845, 262] width 13 height 13
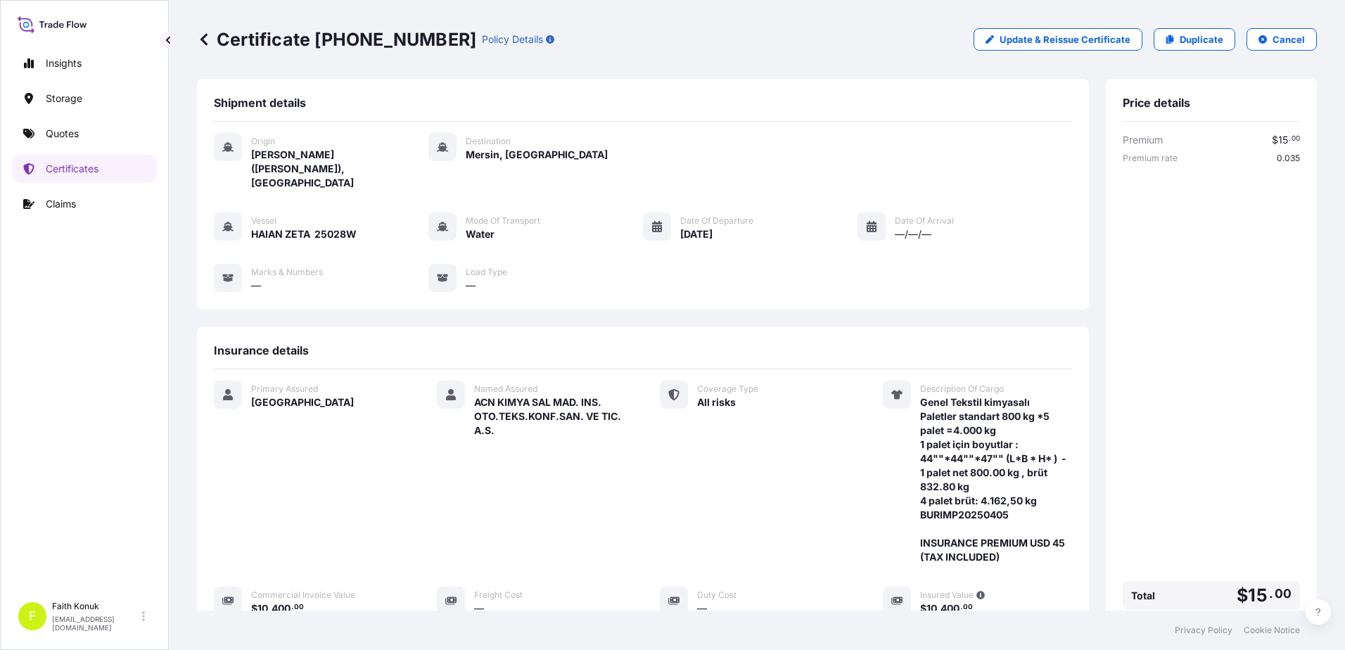
scroll to position [286, 0]
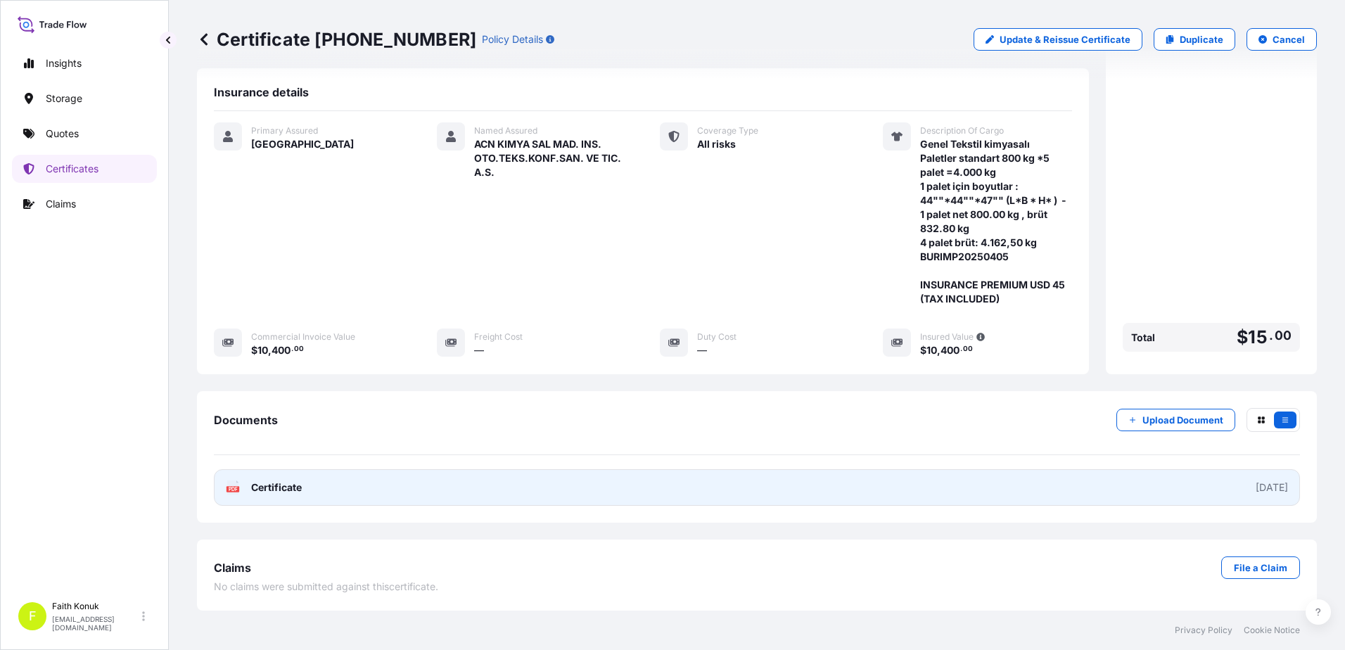
click at [233, 485] on icon at bounding box center [233, 487] width 12 height 14
